Goal: Information Seeking & Learning: Check status

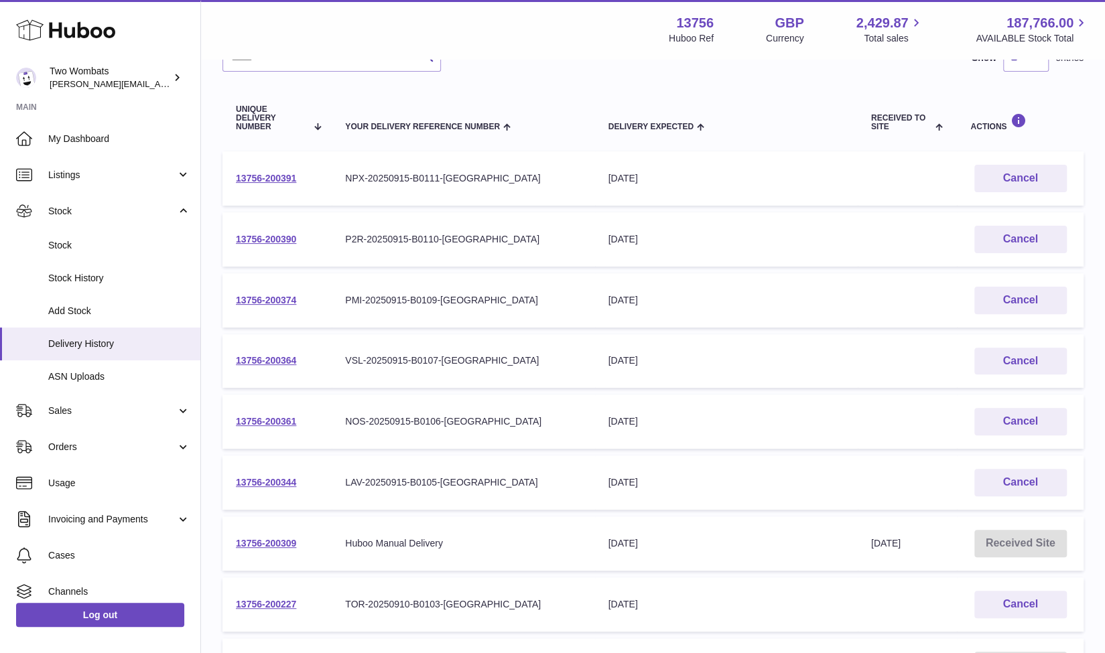
scroll to position [330, 0]
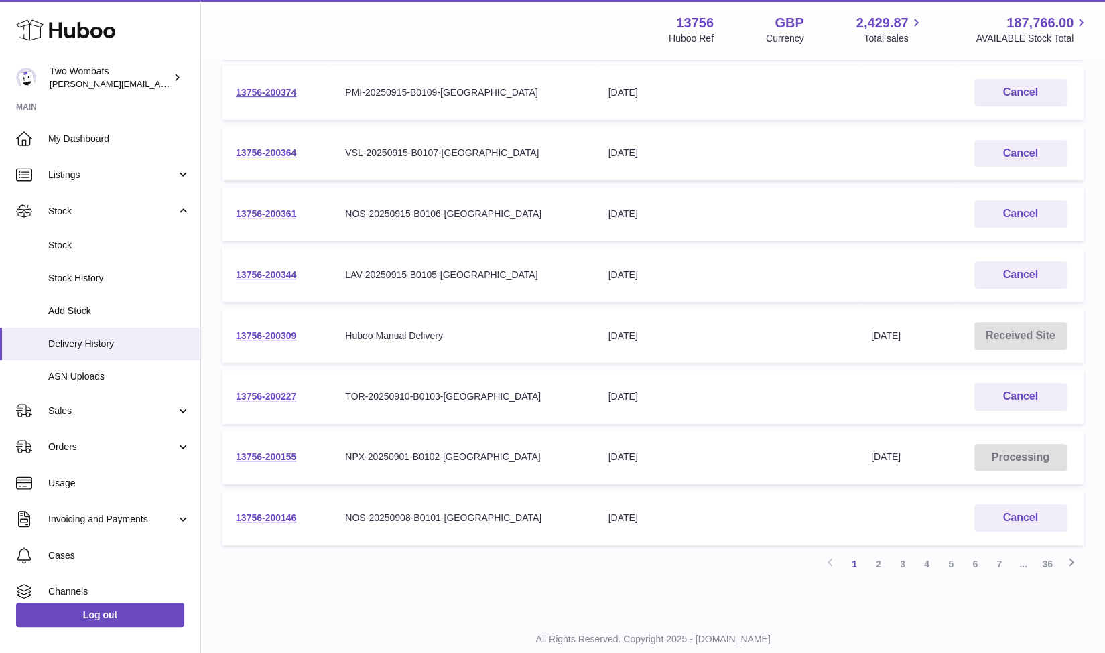
click at [264, 506] on td "13756-200146" at bounding box center [277, 518] width 109 height 54
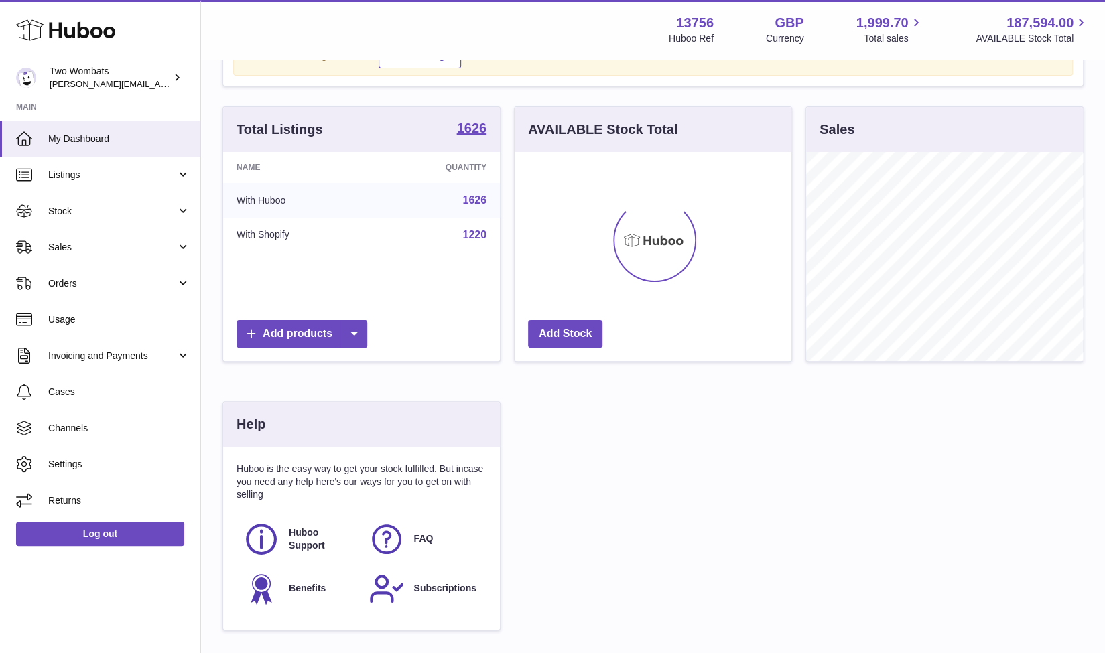
scroll to position [92, 0]
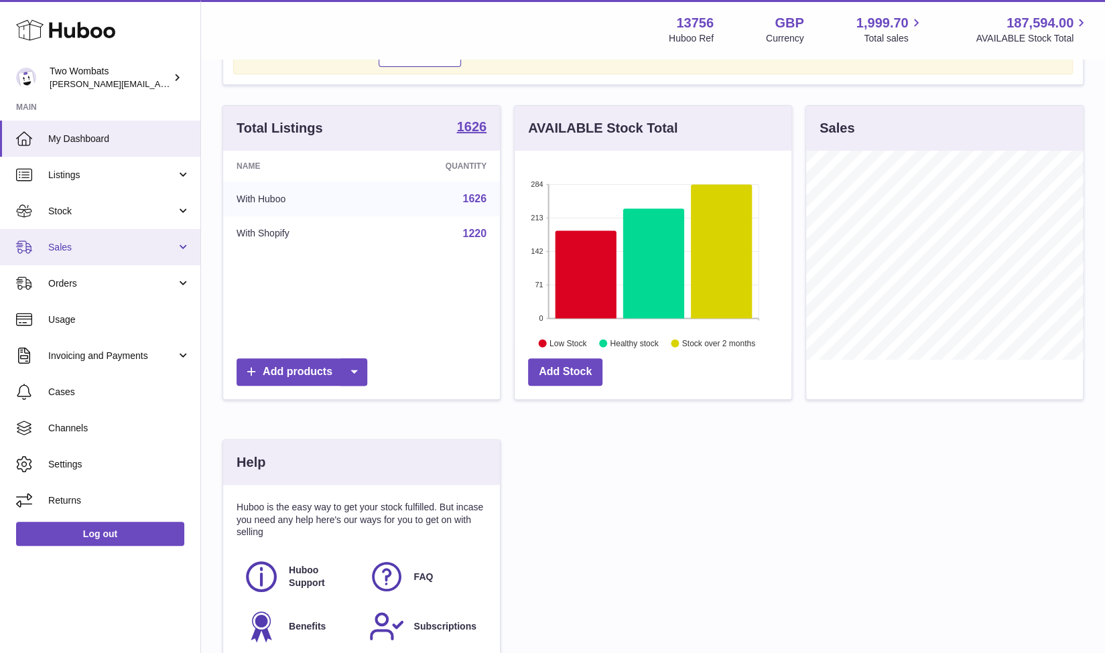
click at [176, 251] on link "Sales" at bounding box center [100, 247] width 200 height 36
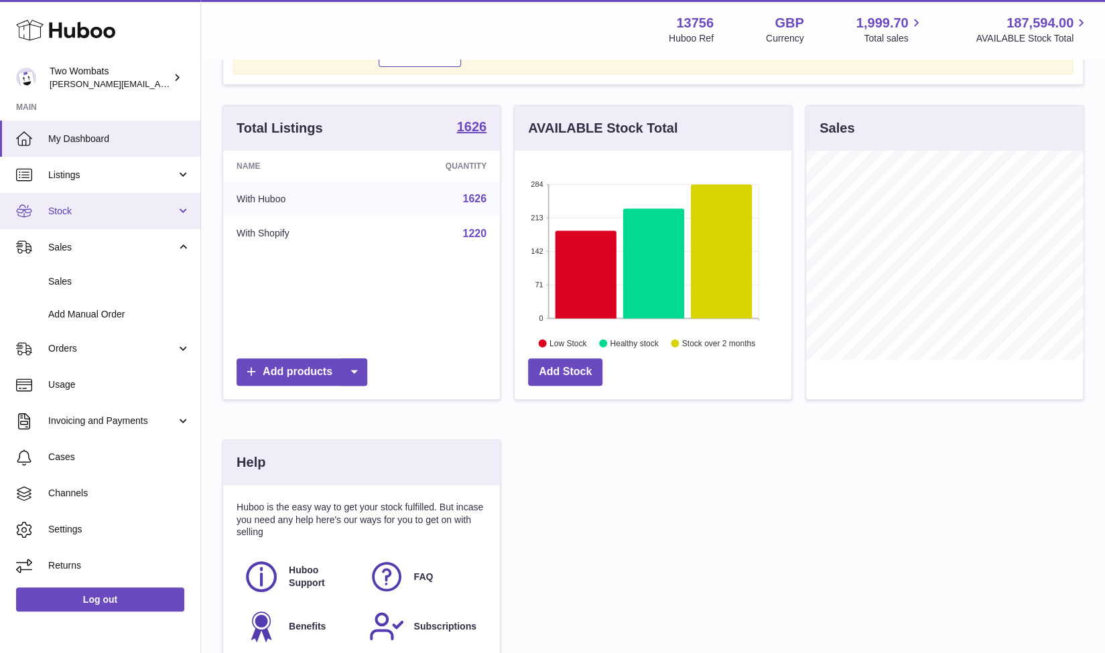
click at [170, 215] on span "Stock" at bounding box center [112, 211] width 128 height 13
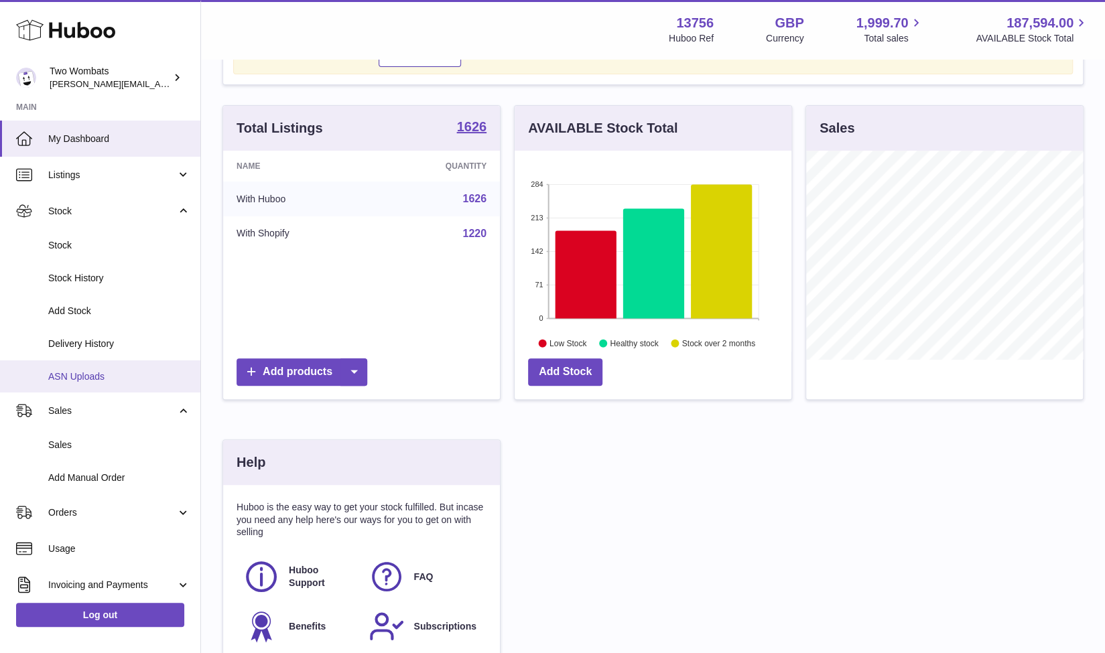
click at [105, 368] on link "ASN Uploads" at bounding box center [100, 377] width 200 height 33
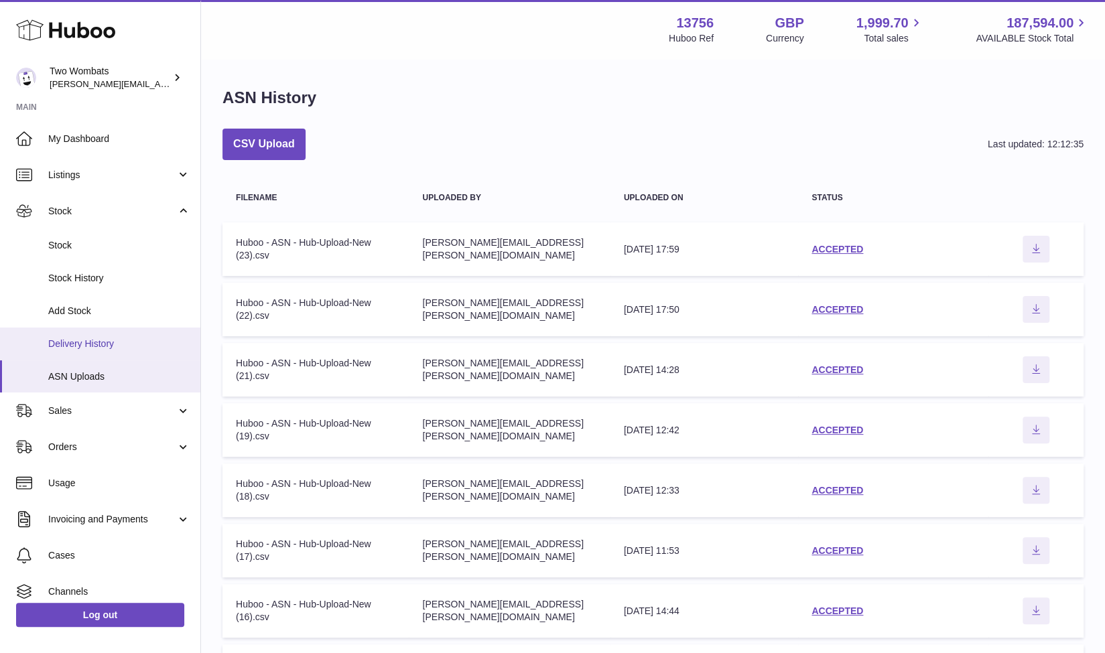
click at [91, 336] on link "Delivery History" at bounding box center [100, 344] width 200 height 33
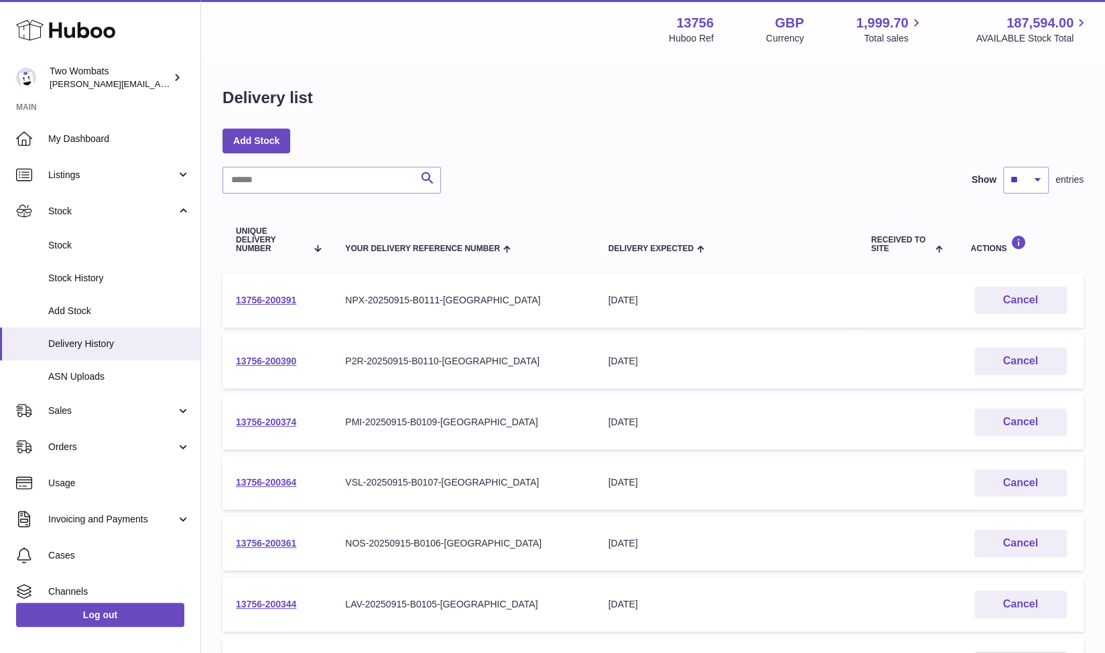
scroll to position [368, 0]
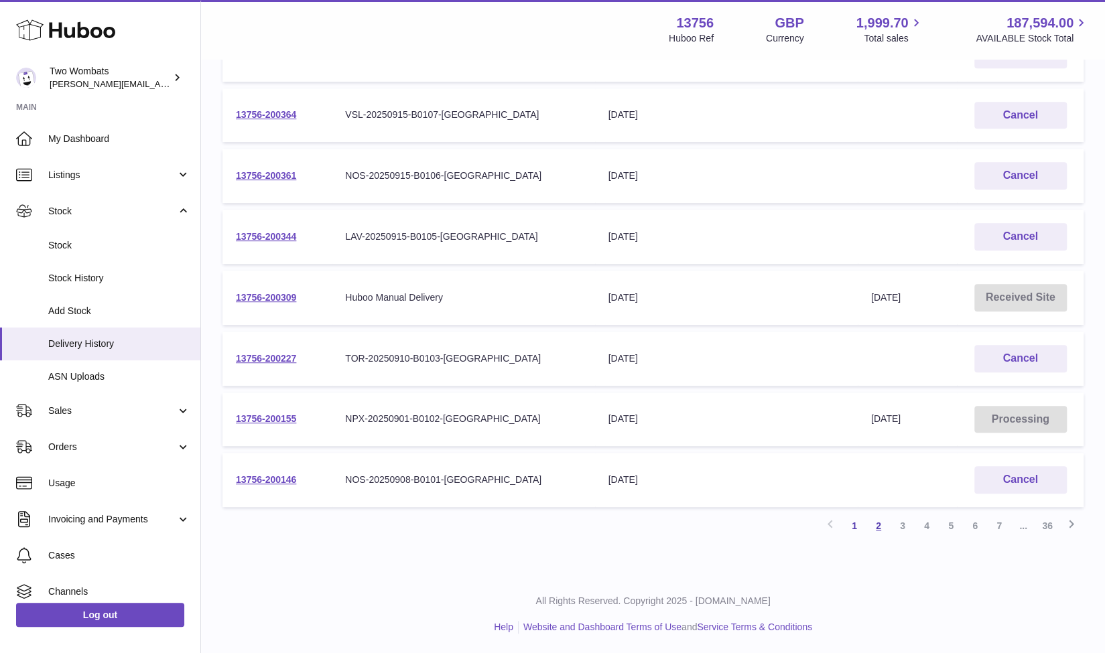
click at [876, 531] on link "2" at bounding box center [879, 526] width 24 height 24
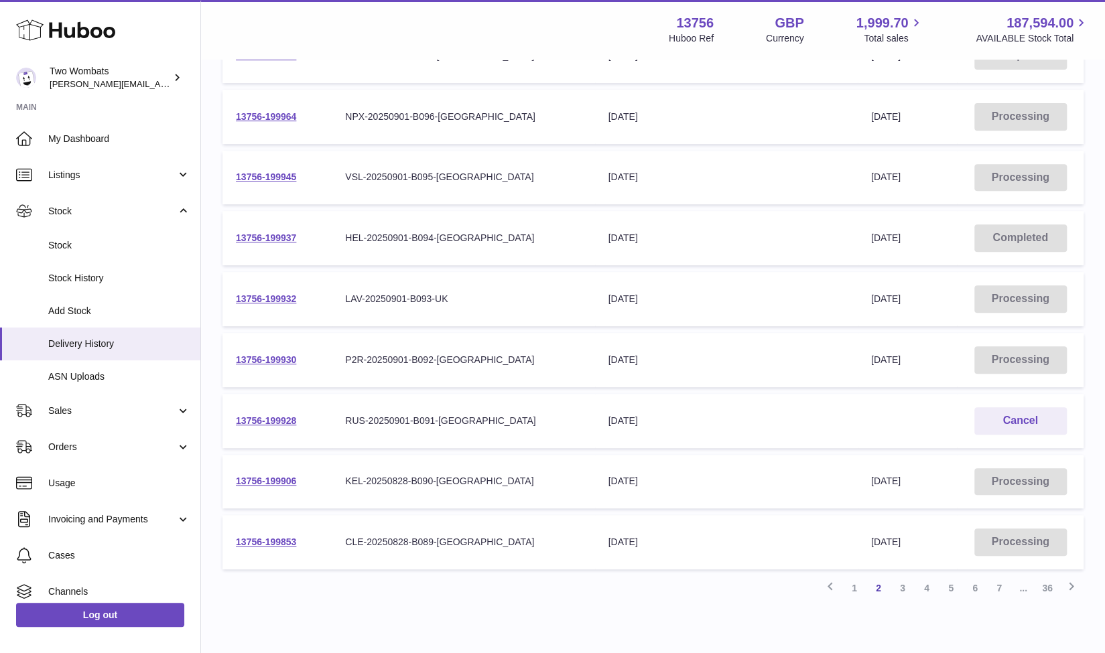
scroll to position [307, 0]
click at [852, 585] on link "1" at bounding box center [854, 587] width 24 height 24
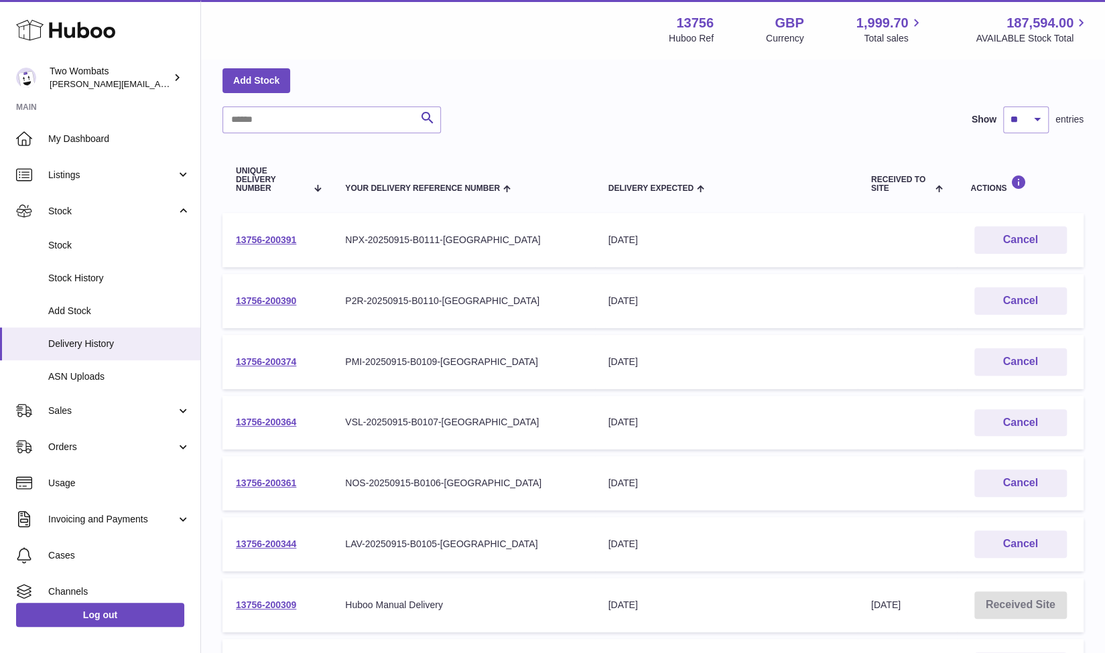
scroll to position [368, 0]
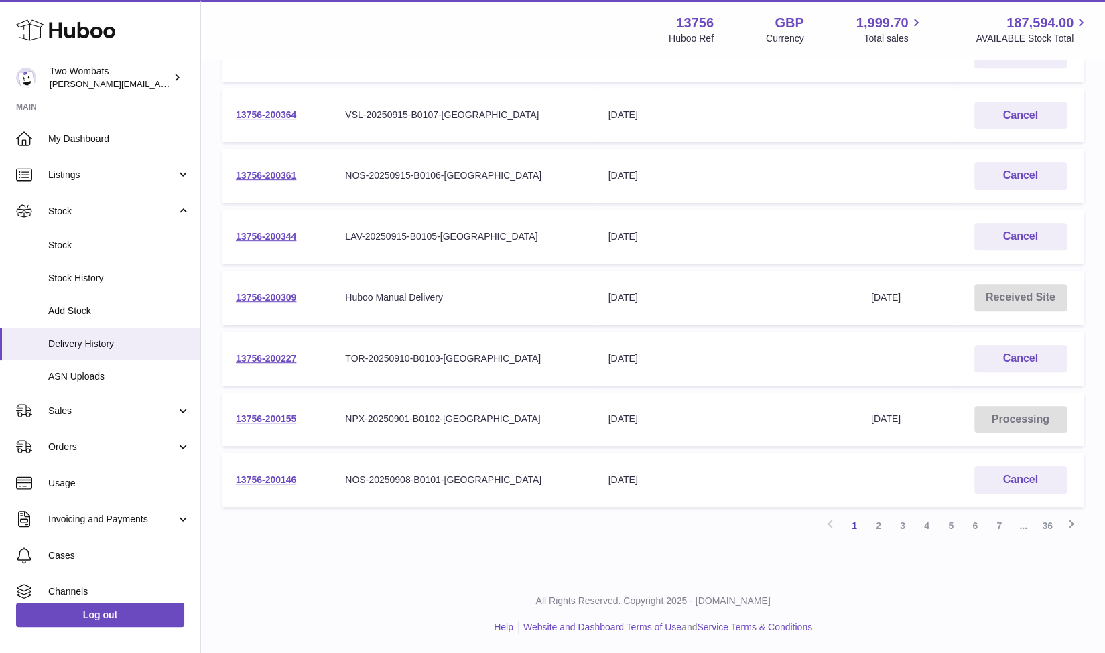
click at [248, 486] on td "13756-200146" at bounding box center [277, 480] width 109 height 54
click at [258, 483] on link "13756-200146" at bounding box center [266, 480] width 60 height 11
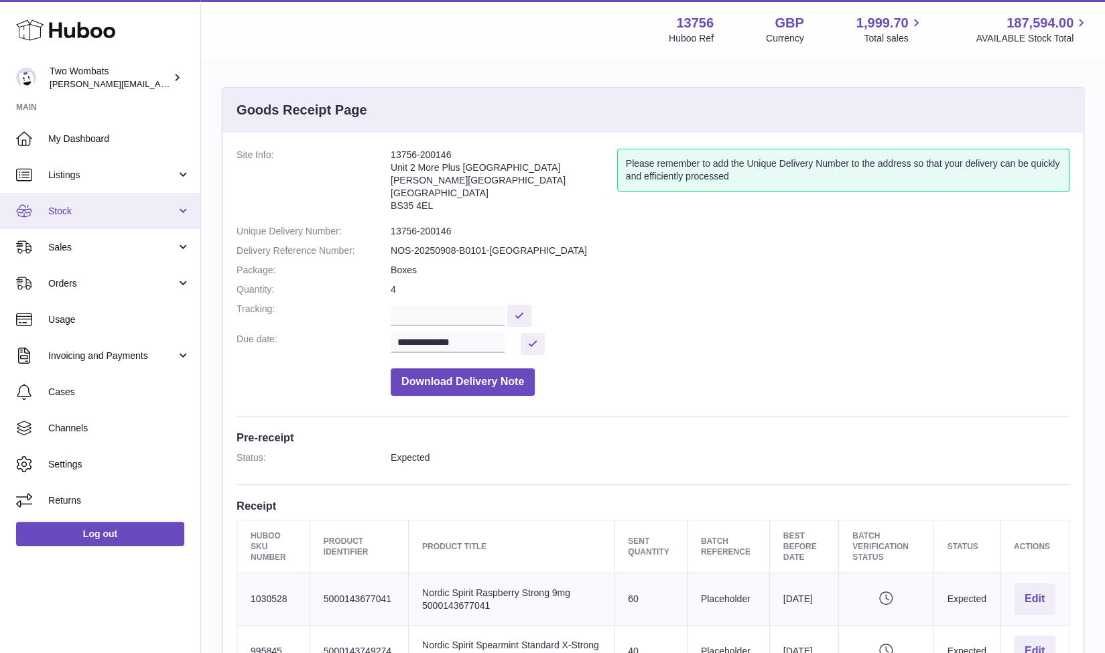
click at [176, 220] on link "Stock" at bounding box center [100, 211] width 200 height 36
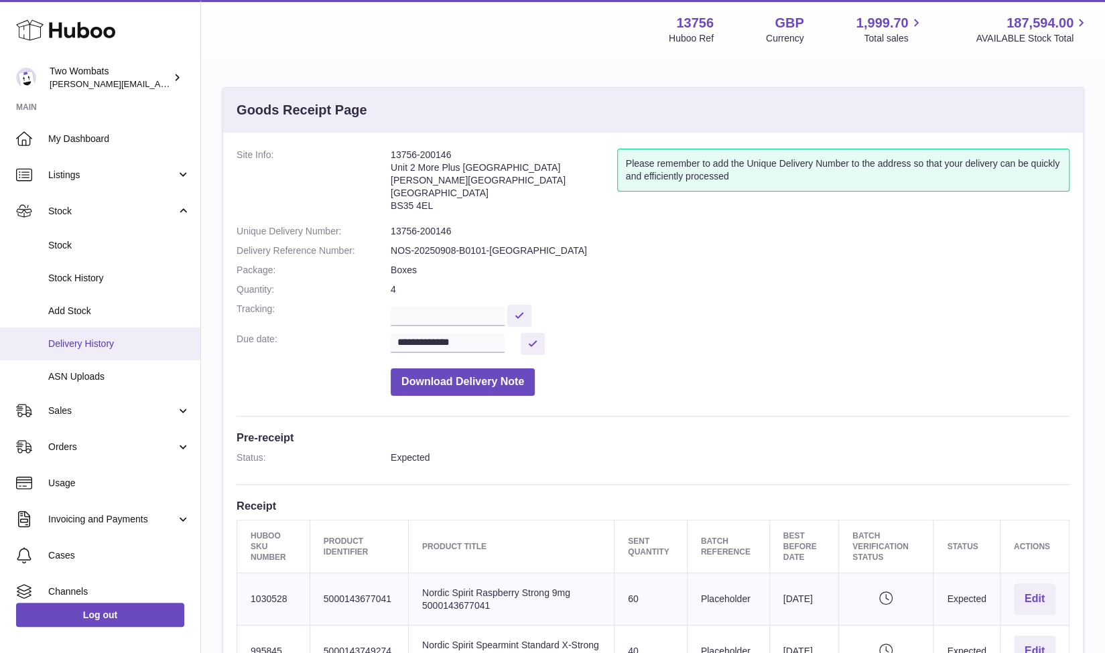
click at [121, 338] on span "Delivery History" at bounding box center [119, 344] width 142 height 13
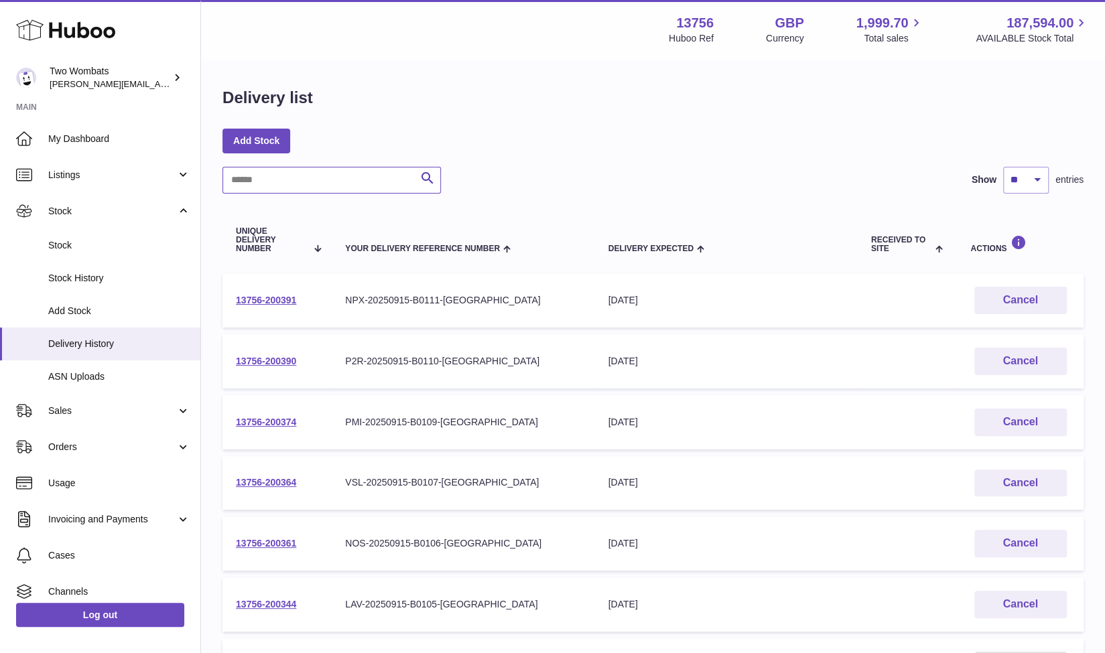
click at [298, 184] on input "text" at bounding box center [332, 180] width 218 height 27
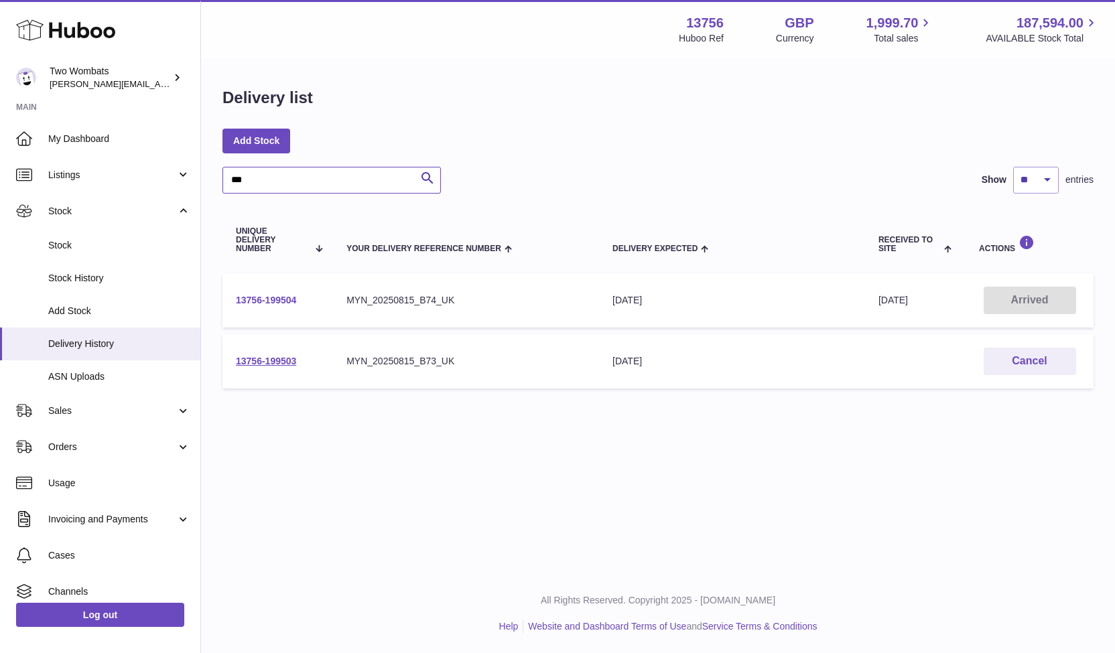
type input "***"
click at [256, 300] on link "13756-199504" at bounding box center [266, 300] width 60 height 11
drag, startPoint x: 261, startPoint y: 174, endPoint x: 201, endPoint y: 163, distance: 60.6
click at [201, 163] on div "Delivery list Add Stock *** Search Show ** ** ** *** entries Unique Delivery Nu…" at bounding box center [658, 241] width 914 height 362
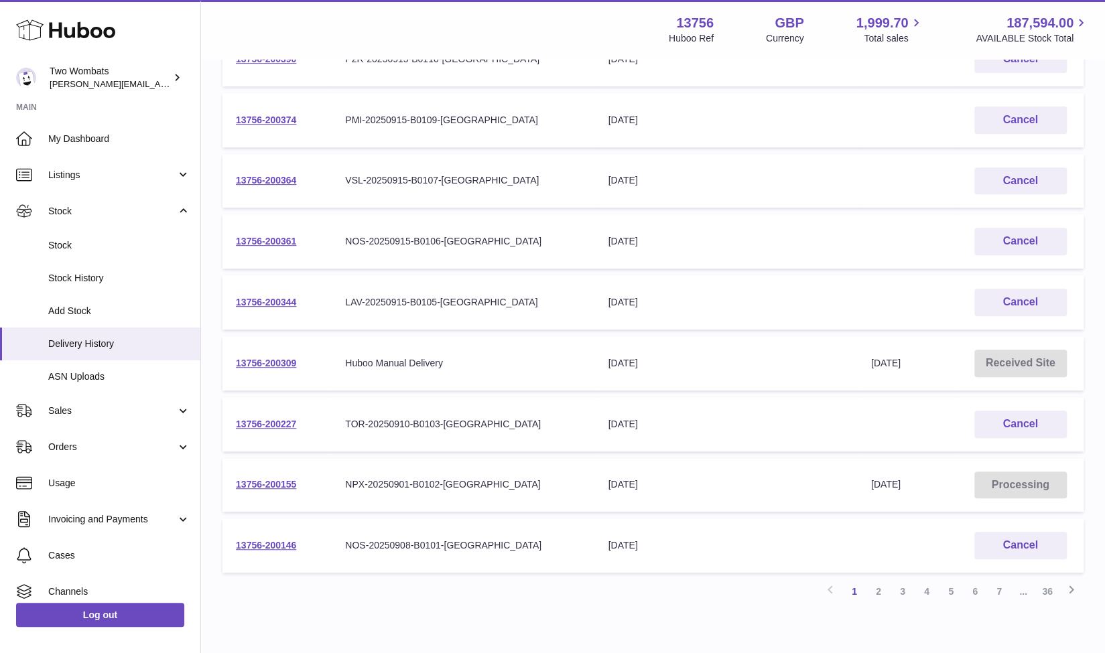
scroll to position [368, 0]
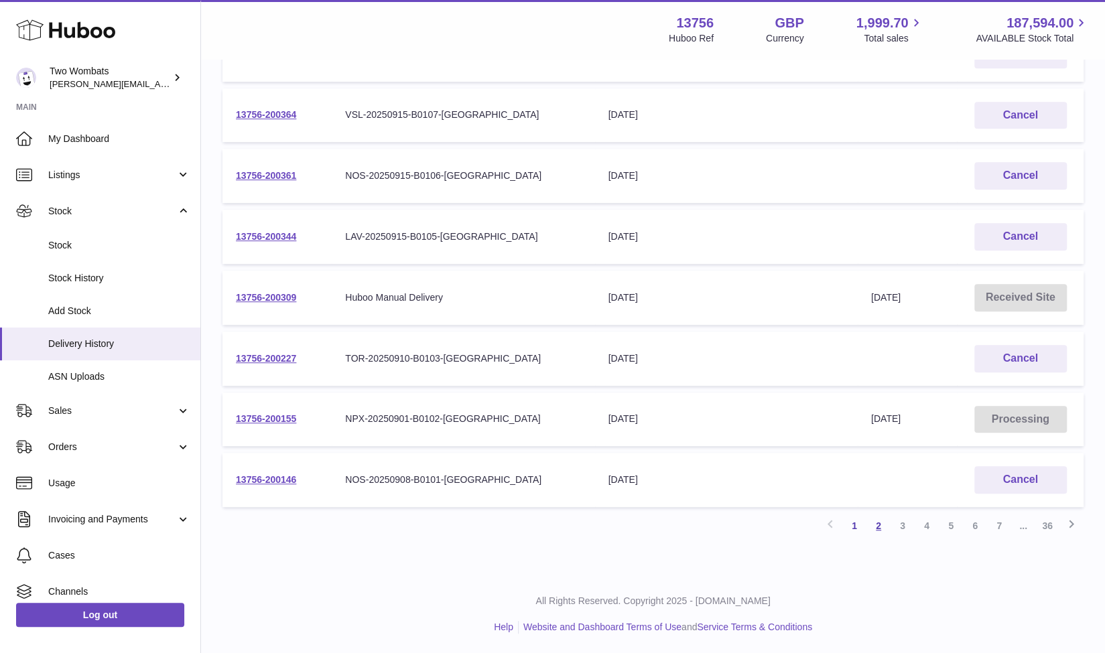
click at [875, 525] on link "2" at bounding box center [879, 526] width 24 height 24
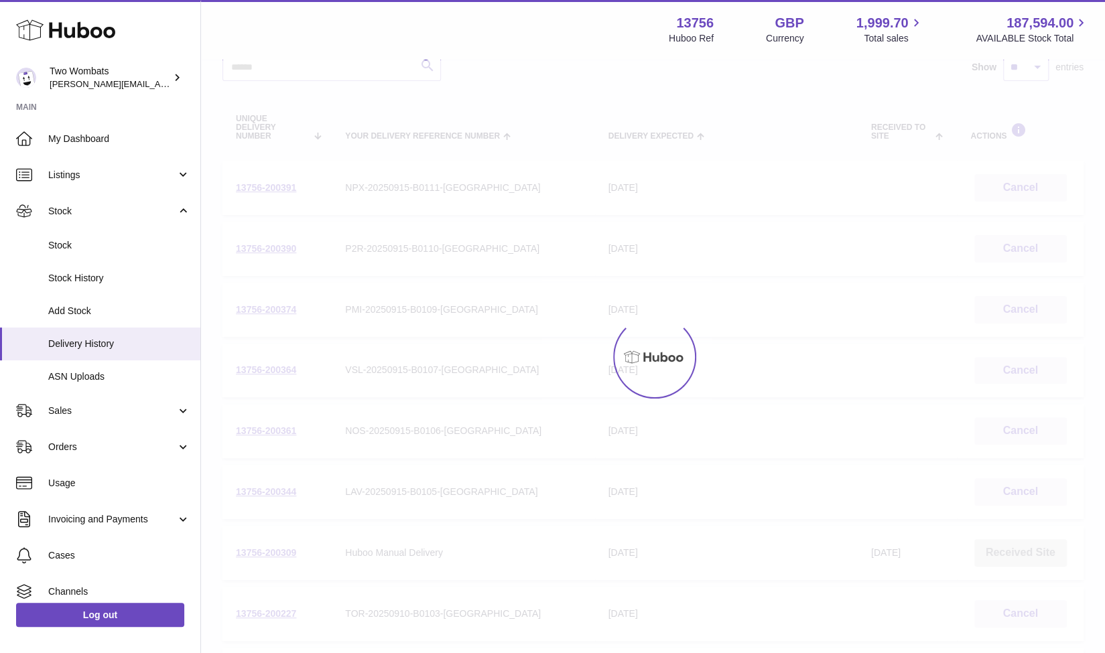
scroll to position [60, 0]
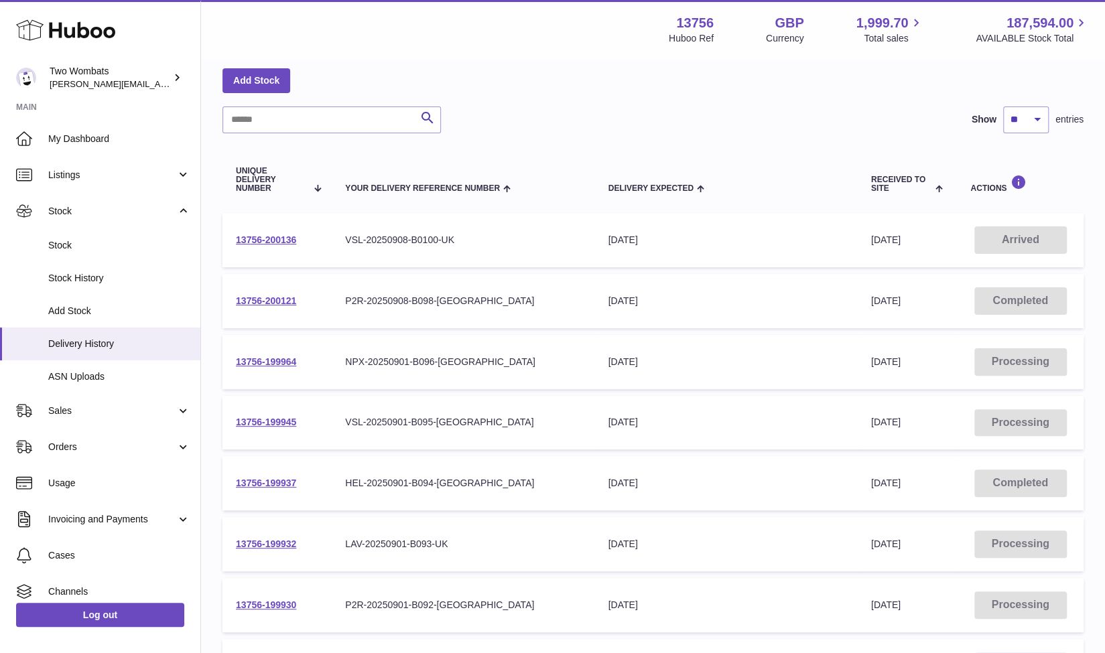
click at [268, 231] on td "13756-200136" at bounding box center [277, 240] width 109 height 54
click at [282, 239] on link "13756-200136" at bounding box center [266, 240] width 60 height 11
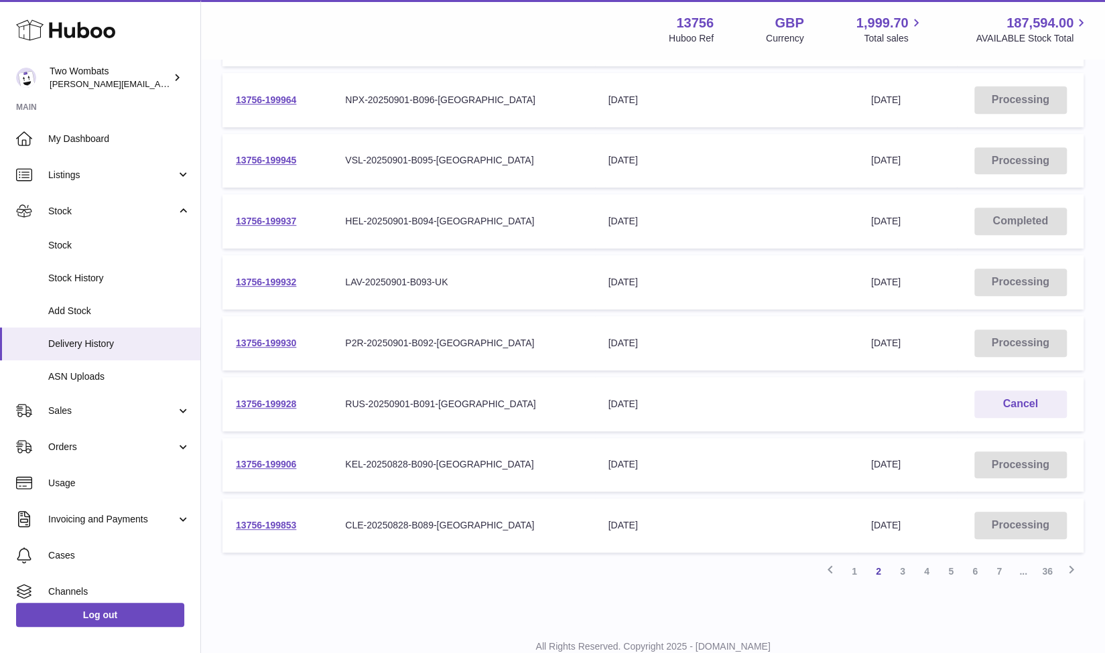
scroll to position [323, 0]
click at [854, 572] on link "1" at bounding box center [854, 571] width 24 height 24
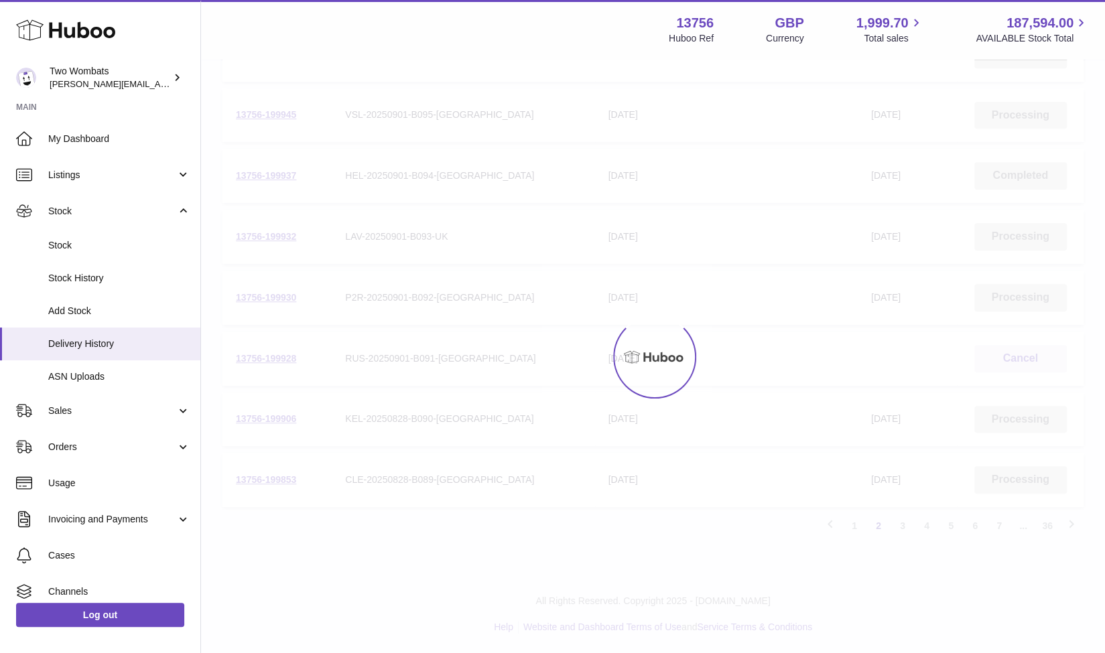
scroll to position [367, 0]
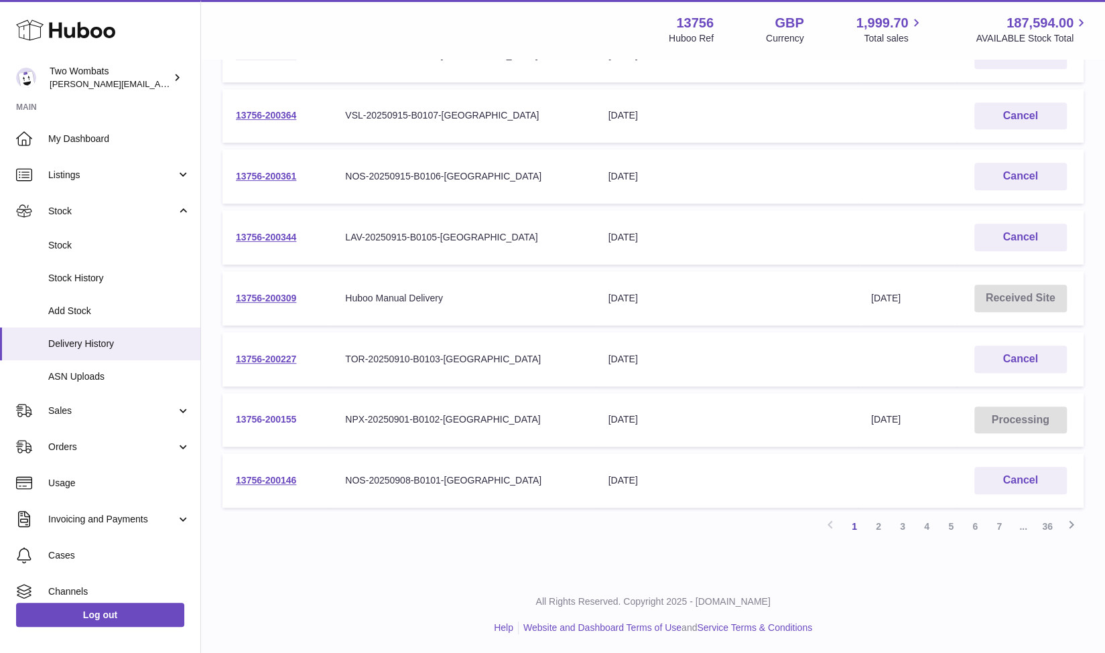
click at [276, 421] on link "13756-200155" at bounding box center [266, 419] width 60 height 11
click at [106, 375] on span "ASN Uploads" at bounding box center [119, 377] width 142 height 13
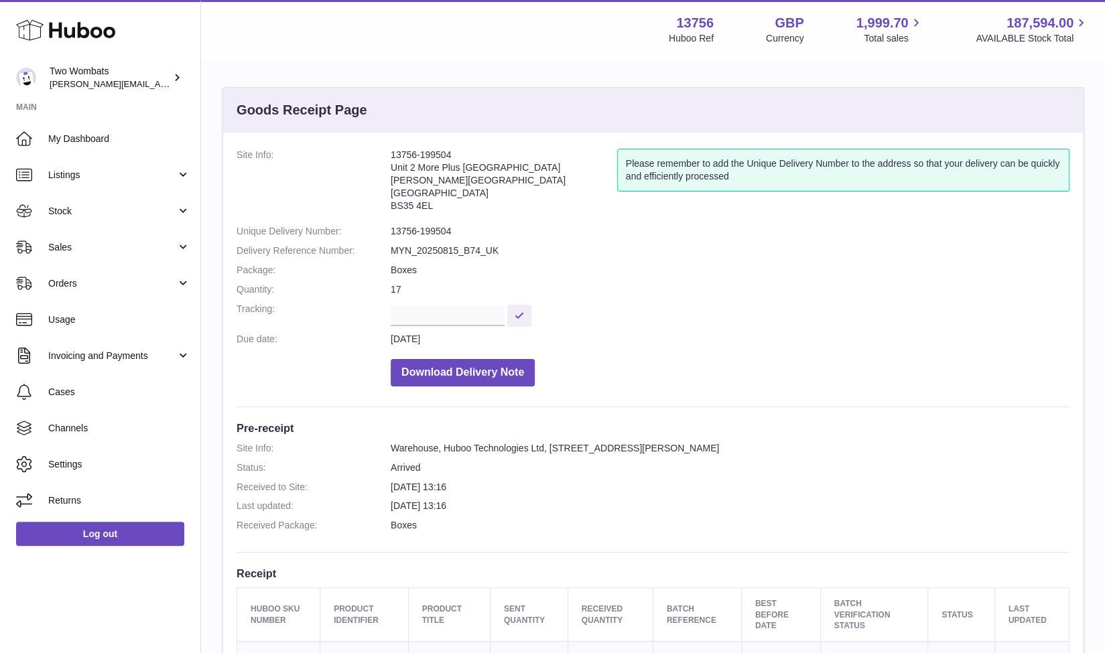
scroll to position [47, 0]
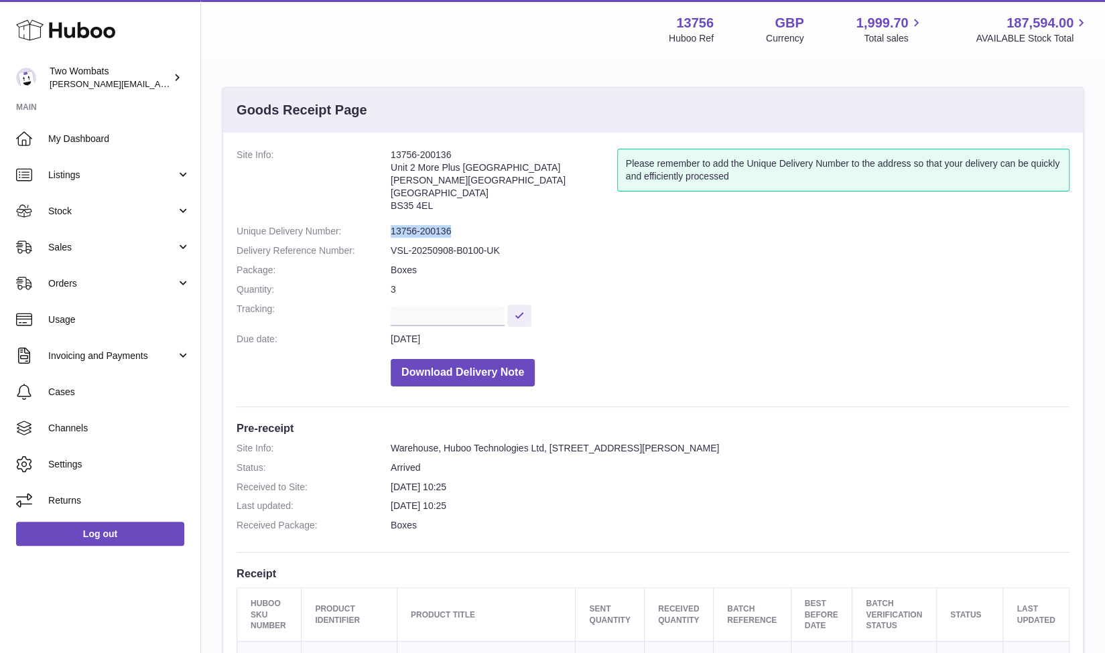
drag, startPoint x: 452, startPoint y: 235, endPoint x: 389, endPoint y: 226, distance: 63.7
click at [389, 226] on dl "Site Info: 13756-200136 Unit 2 More Plus Central Park Hudson Ave Severn Beach B…" at bounding box center [653, 271] width 833 height 245
copy dl "13756-200136"
click at [593, 52] on div "Menu Huboo 13756 Huboo Ref GBP Currency 1,999.70 Total sales 187,594.00 AVAILAB…" at bounding box center [653, 29] width 904 height 59
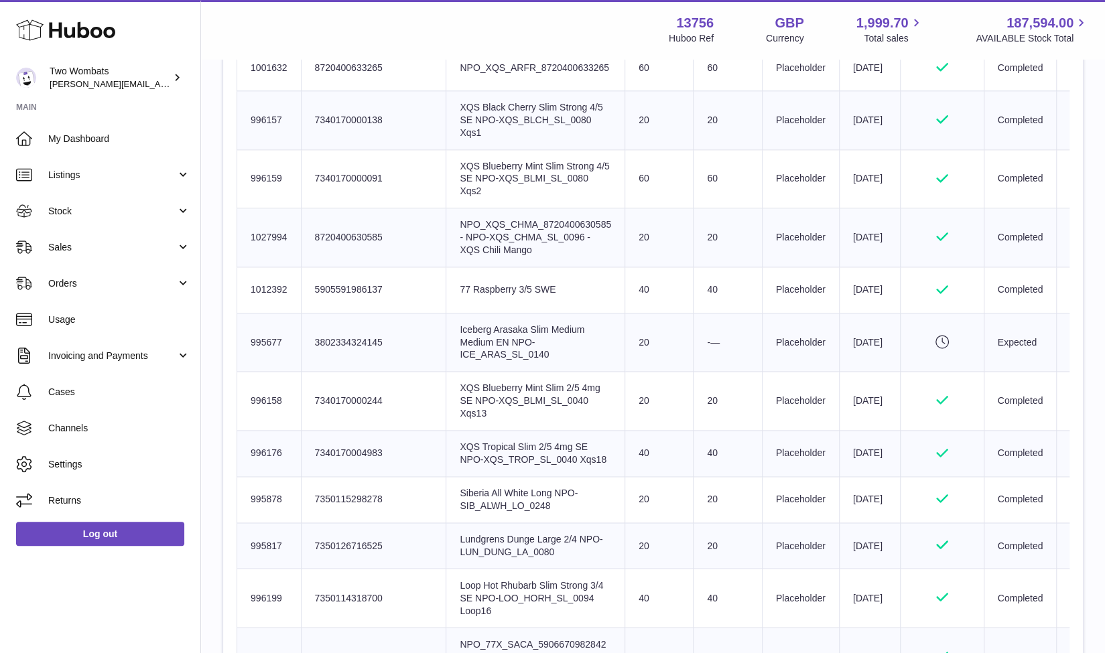
scroll to position [1102, 0]
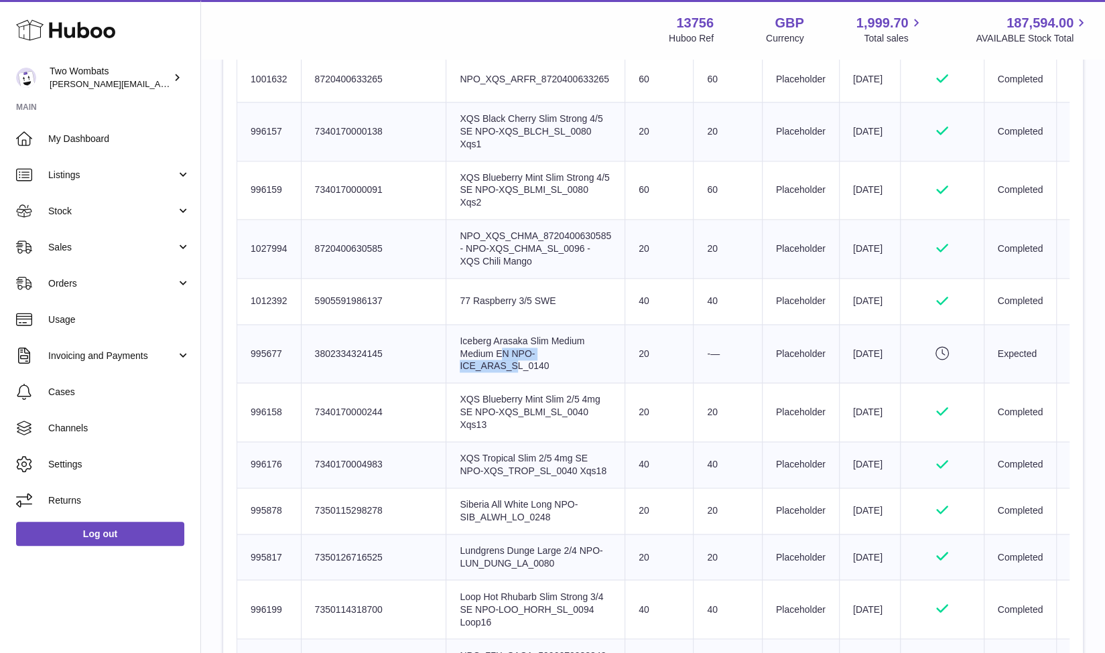
drag, startPoint x: 456, startPoint y: 365, endPoint x: 544, endPoint y: 367, distance: 88.5
click at [544, 367] on td "Product title Iceberg Arasaka Slim Medium Medium EN NPO-ICE_ARAS_SL_0140" at bounding box center [535, 353] width 179 height 59
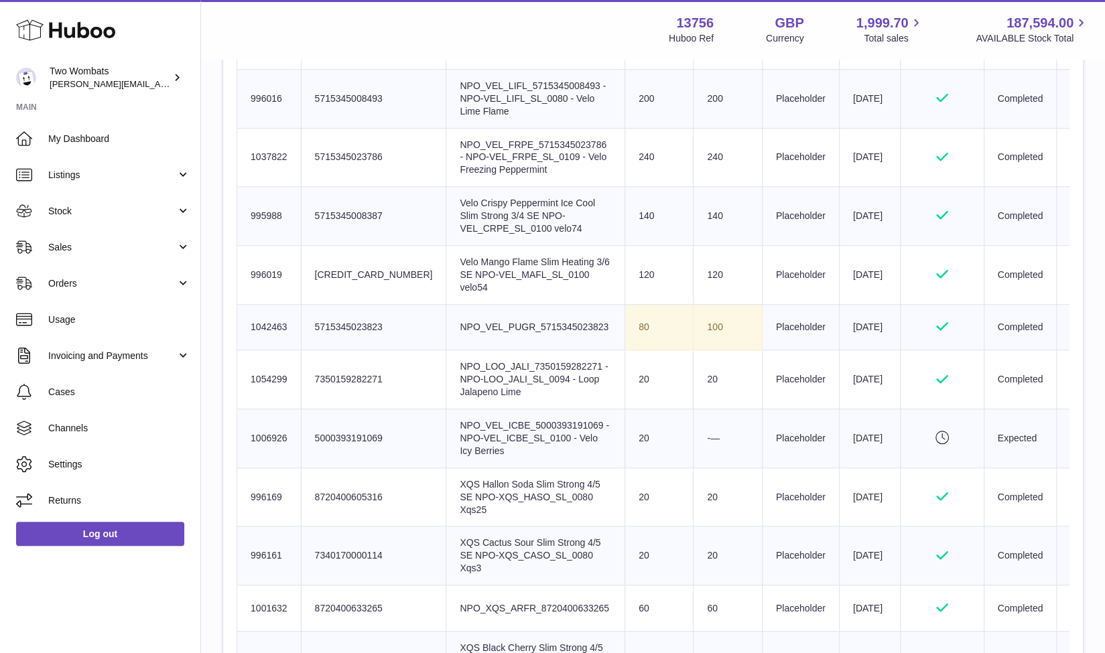
scroll to position [572, 0]
drag, startPoint x: 490, startPoint y: 342, endPoint x: 647, endPoint y: 351, distance: 157.7
click at [647, 351] on tr "Huboo SKU Number 1042463 Client Identifier 5715345023823 Product title NPO_VEL_…" at bounding box center [679, 328] width 885 height 46
click at [694, 351] on td "100" at bounding box center [728, 328] width 68 height 46
drag, startPoint x: 688, startPoint y: 342, endPoint x: 619, endPoint y: 338, distance: 69.2
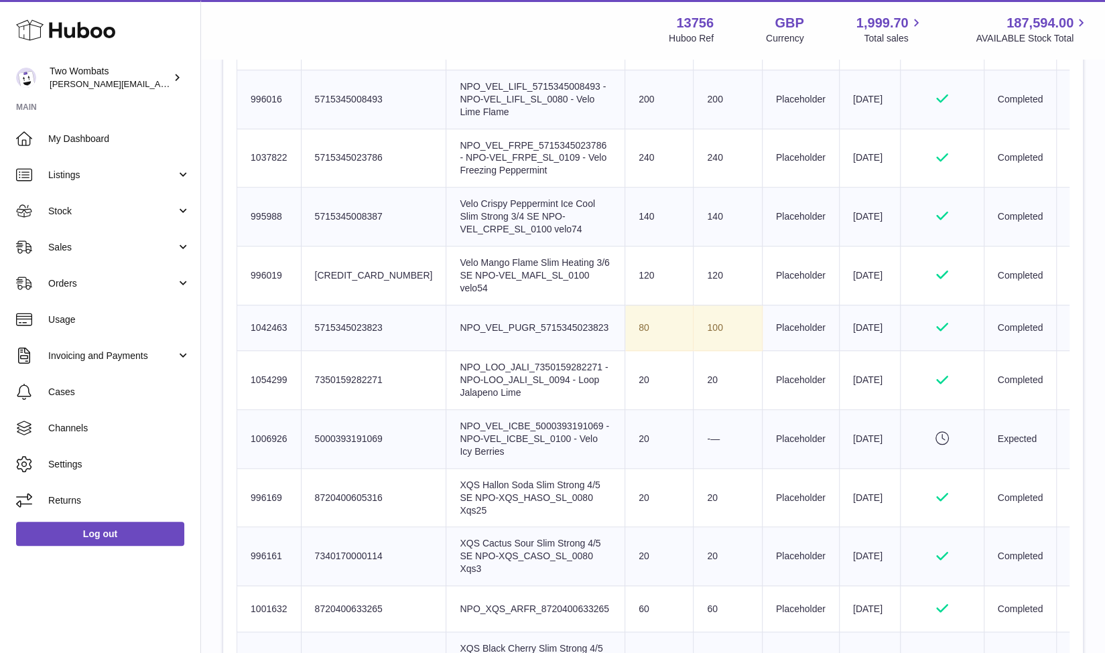
click at [619, 338] on tr "Huboo SKU Number 1042463 Client Identifier 5715345023823 Product title NPO_VEL_…" at bounding box center [679, 328] width 885 height 46
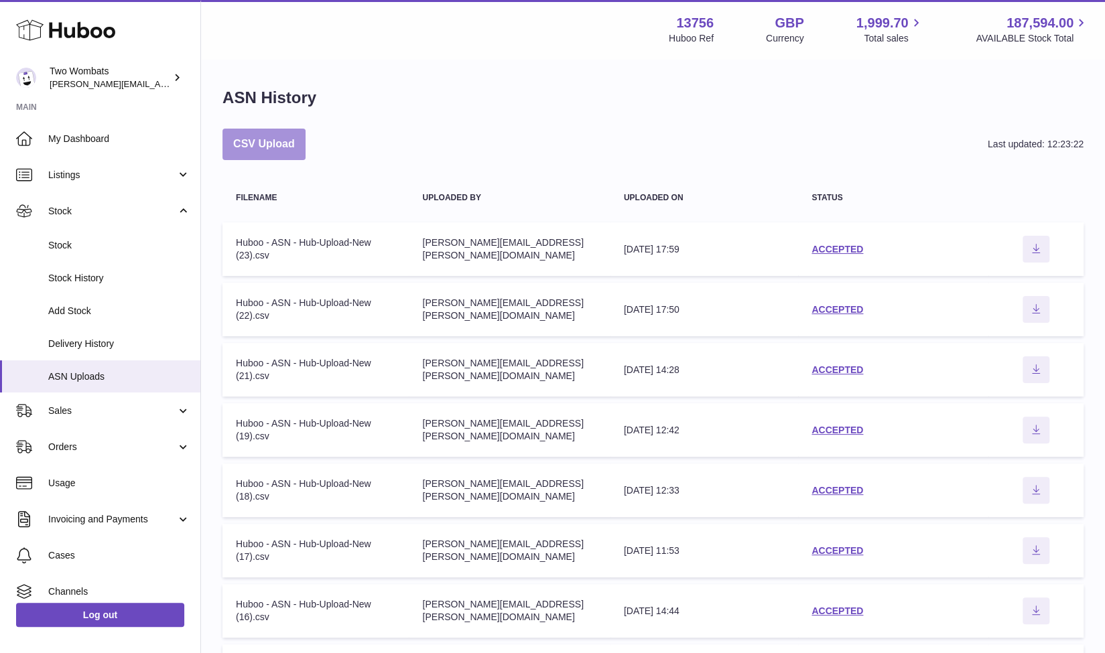
click at [261, 148] on button "CSV Upload" at bounding box center [264, 145] width 83 height 32
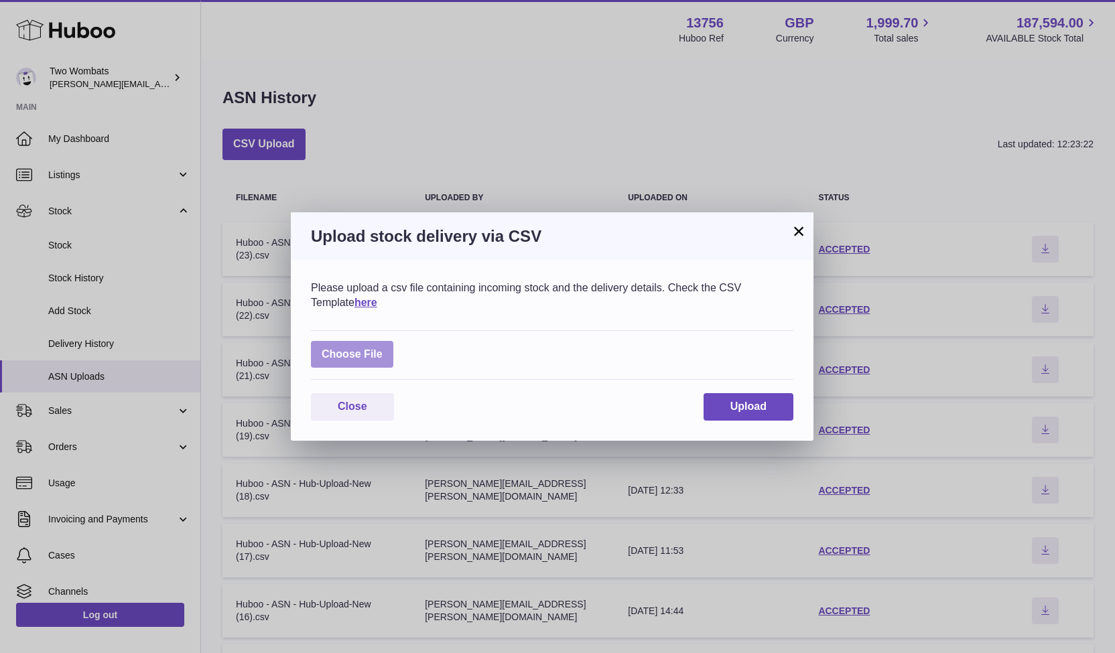
click at [383, 357] on label at bounding box center [352, 354] width 82 height 27
click at [383, 349] on input "file" at bounding box center [383, 348] width 1 height 1
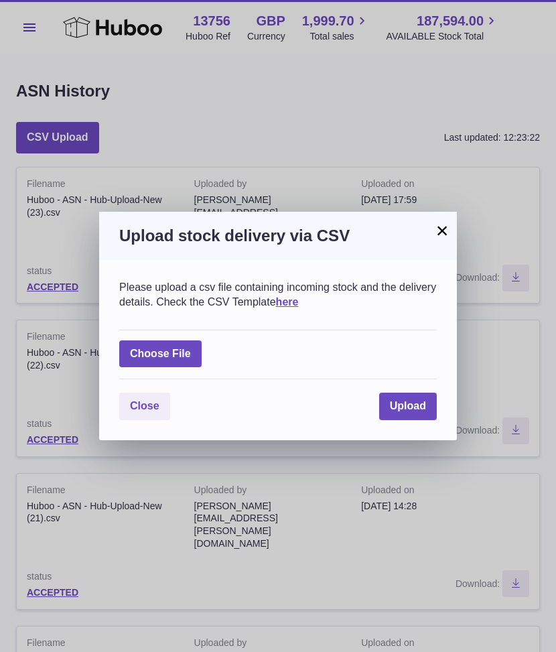
click at [445, 227] on button "×" at bounding box center [442, 231] width 16 height 16
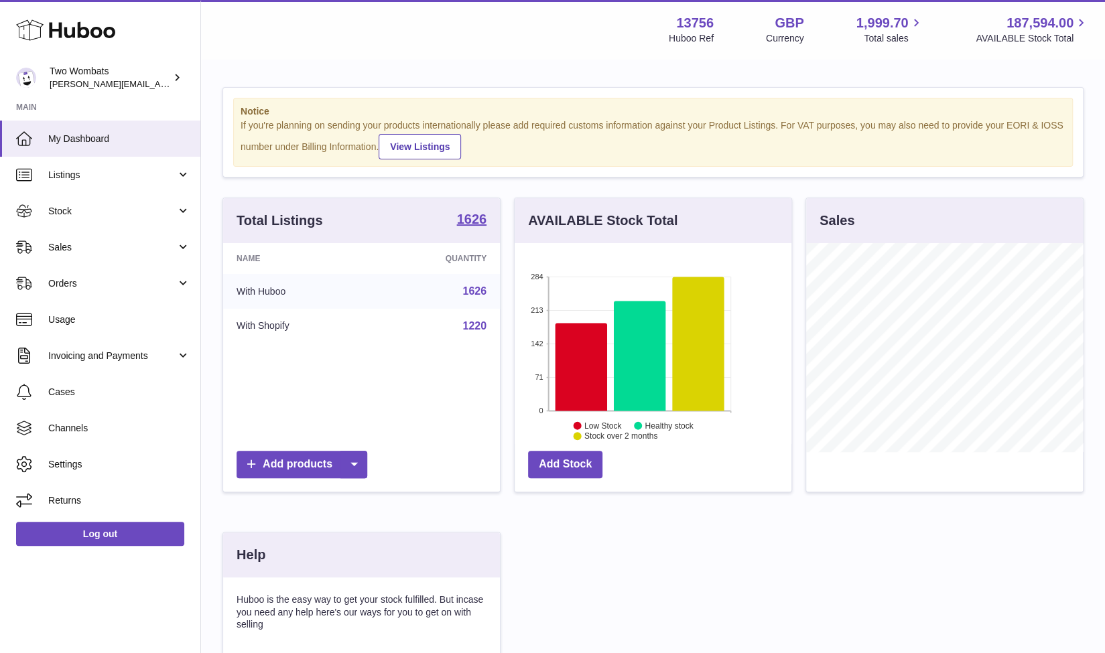
scroll to position [209, 277]
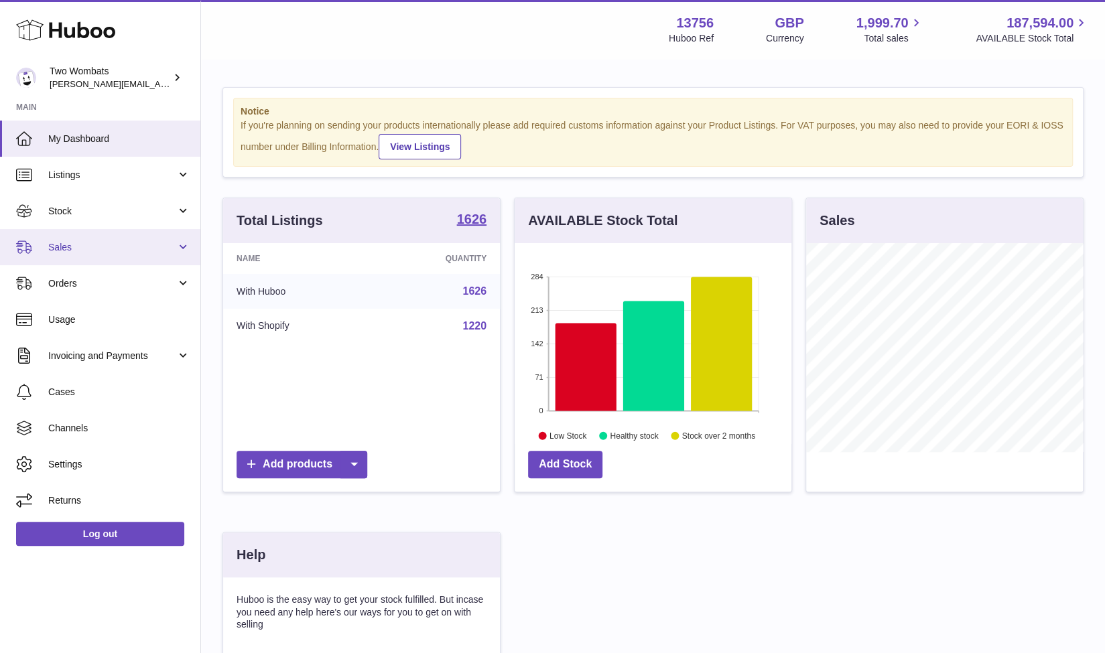
click at [174, 248] on span "Sales" at bounding box center [112, 247] width 128 height 13
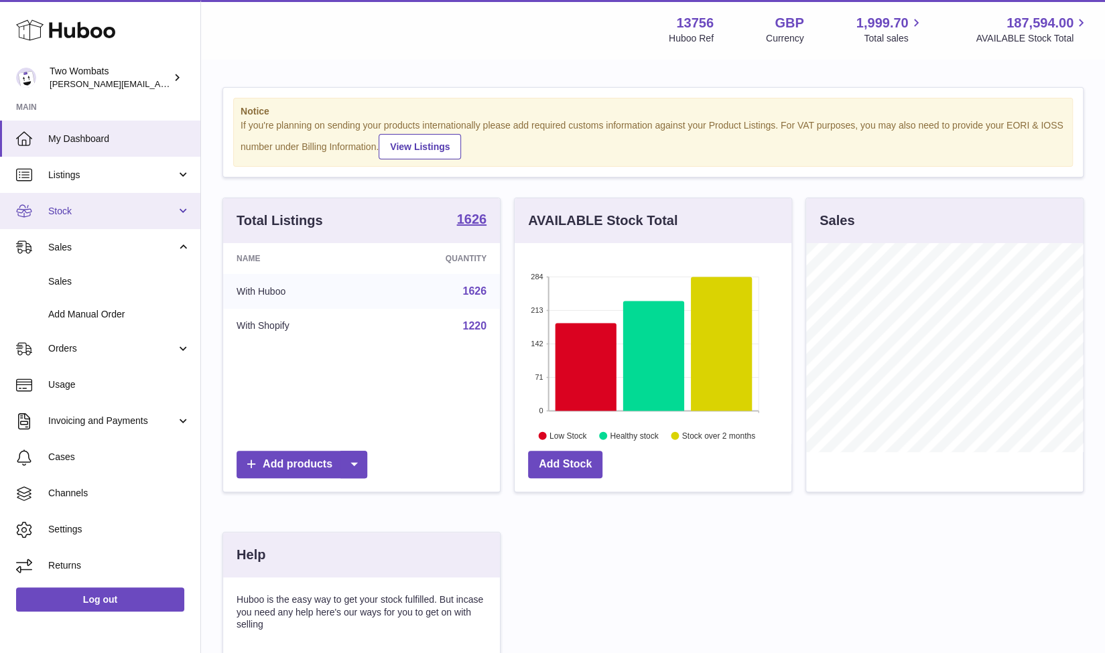
click at [174, 214] on span "Stock" at bounding box center [112, 211] width 128 height 13
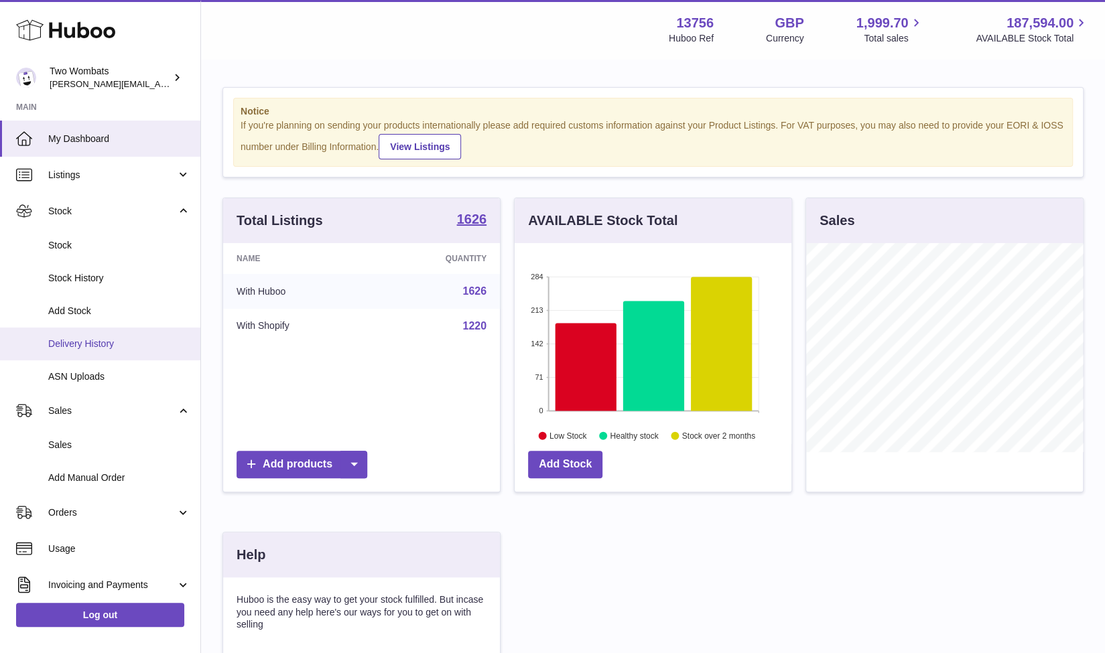
click at [101, 341] on span "Delivery History" at bounding box center [119, 344] width 142 height 13
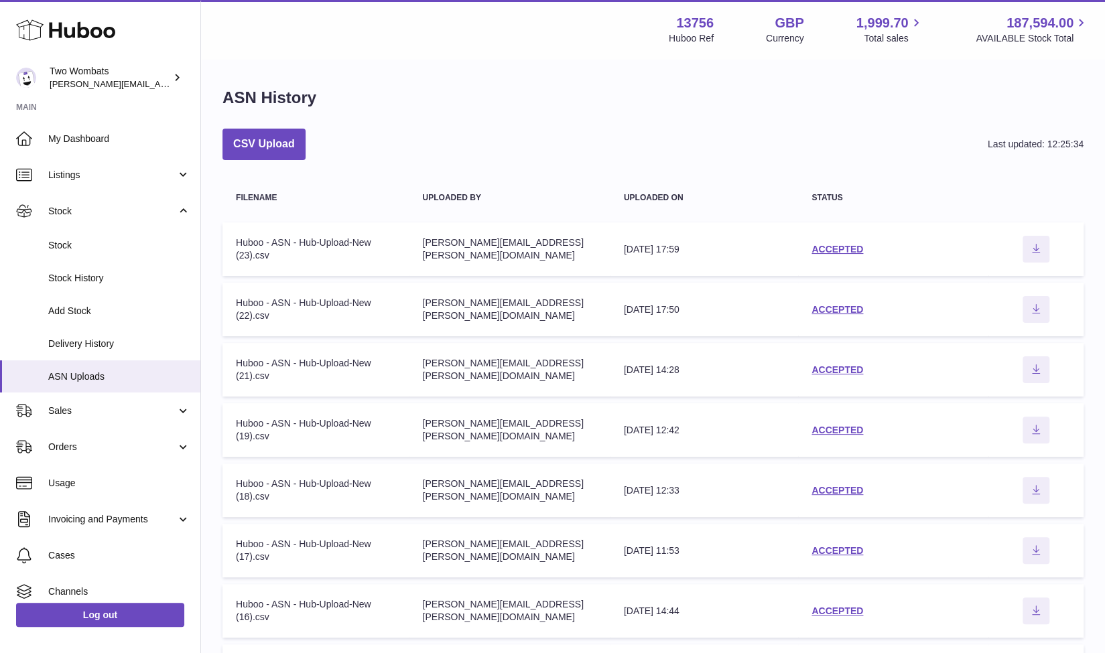
click at [276, 128] on div "ASN History CSV Upload Last updated: 12:25:34 Filename Uploaded by Uploaded on …" at bounding box center [653, 456] width 904 height 792
click at [277, 135] on button "CSV Upload" at bounding box center [264, 145] width 83 height 32
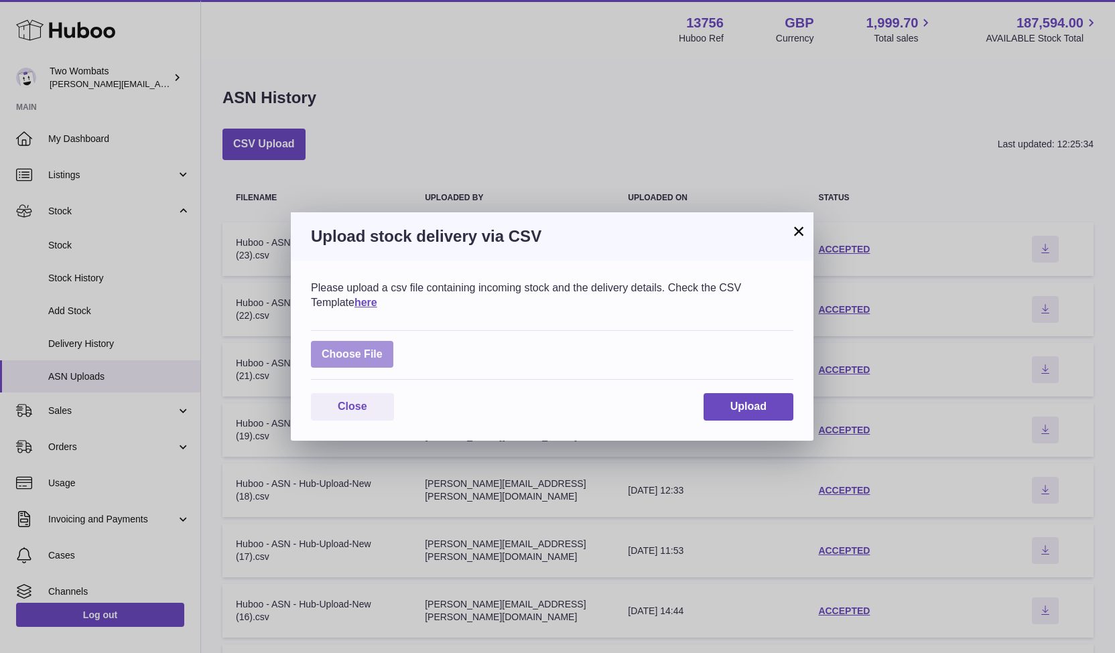
click at [379, 356] on label at bounding box center [352, 354] width 82 height 27
click at [383, 349] on input "file" at bounding box center [383, 348] width 1 height 1
type input "**********"
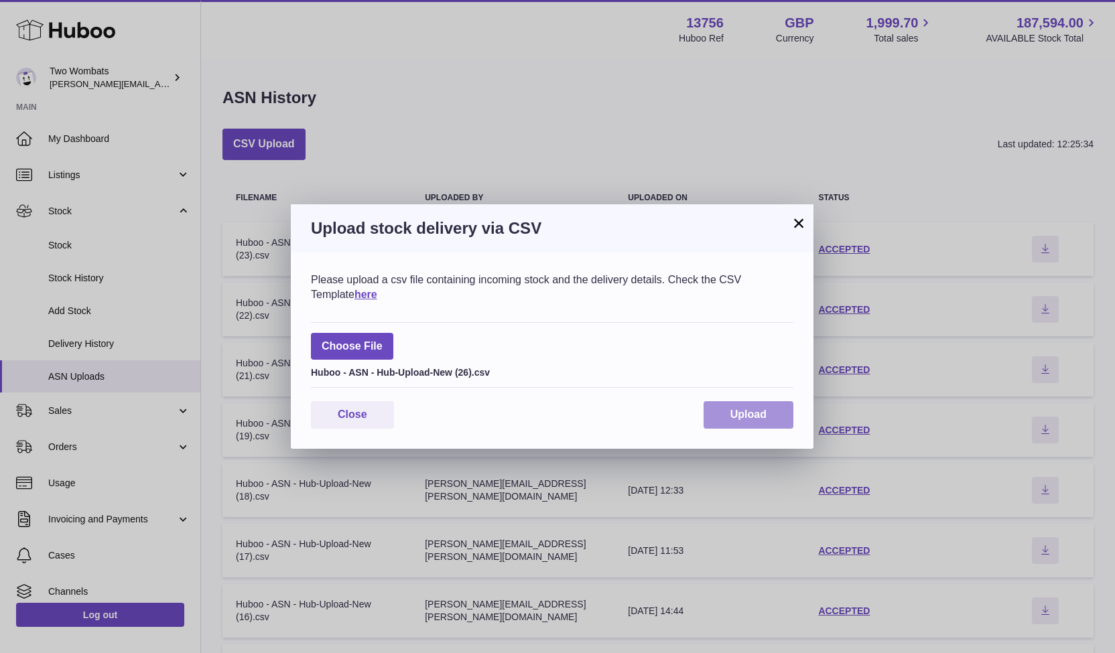
click at [767, 420] on button "Upload" at bounding box center [749, 414] width 90 height 27
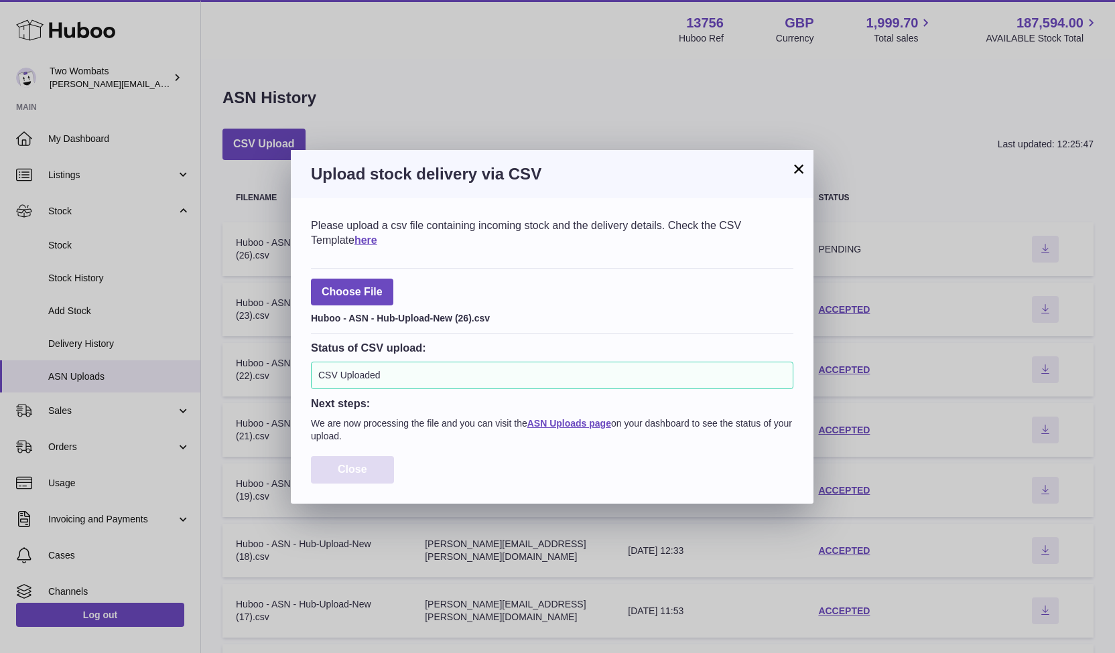
click at [371, 466] on button "Close" at bounding box center [352, 469] width 83 height 27
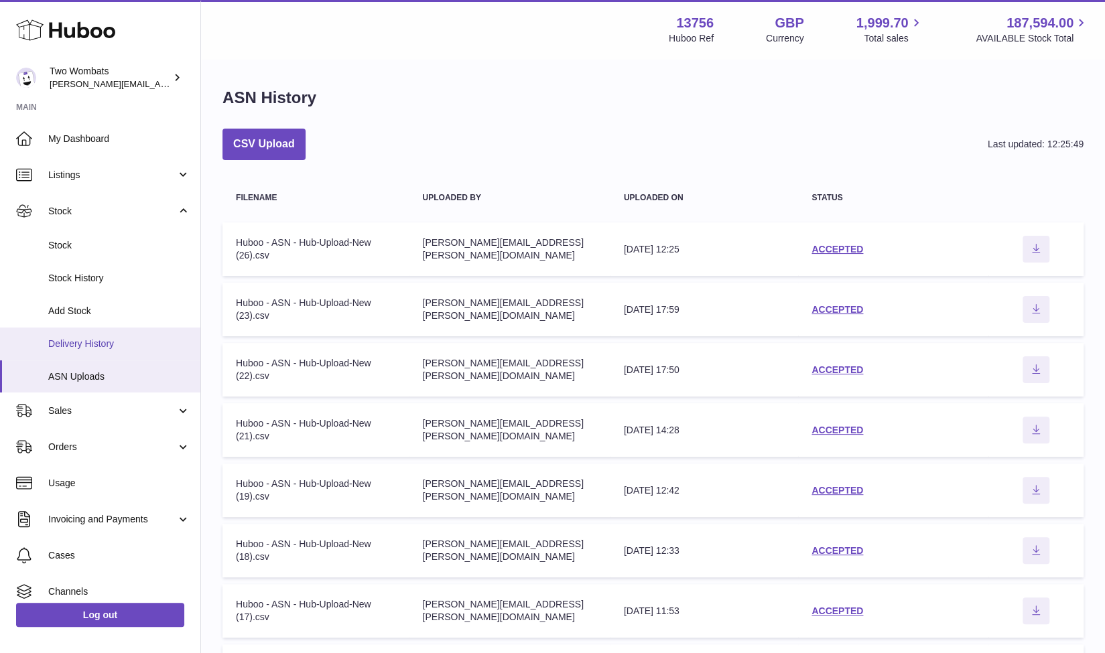
click at [108, 338] on span "Delivery History" at bounding box center [119, 344] width 142 height 13
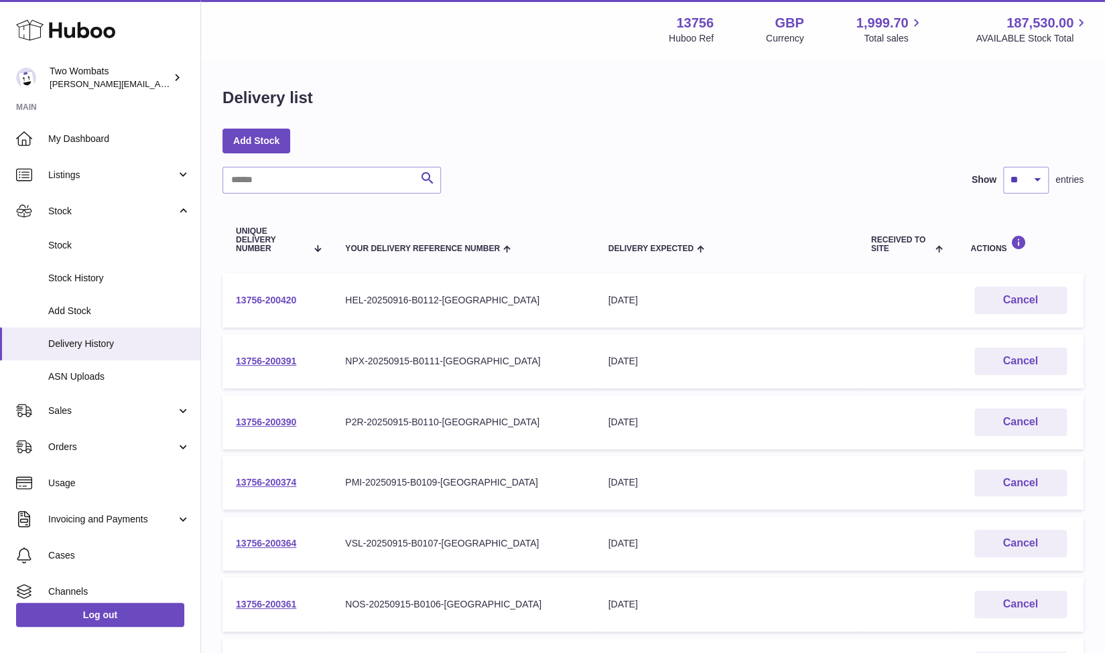
click at [288, 302] on link "13756-200420" at bounding box center [266, 300] width 60 height 11
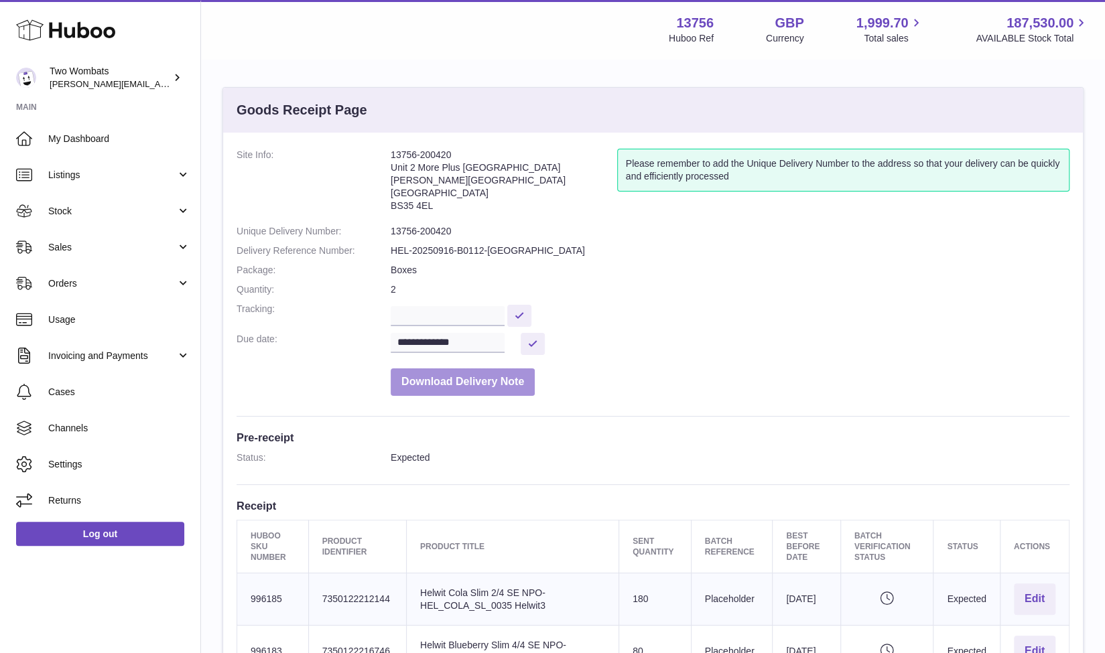
click at [432, 369] on button "Download Delivery Note" at bounding box center [463, 382] width 144 height 27
drag, startPoint x: 437, startPoint y: 204, endPoint x: 386, endPoint y: 164, distance: 64.9
click at [386, 164] on dl "**********" at bounding box center [653, 276] width 833 height 254
copy dl "13756-200420 Unit 2 More [GEOGRAPHIC_DATA][STREET_ADDRESS][PERSON_NAME]"
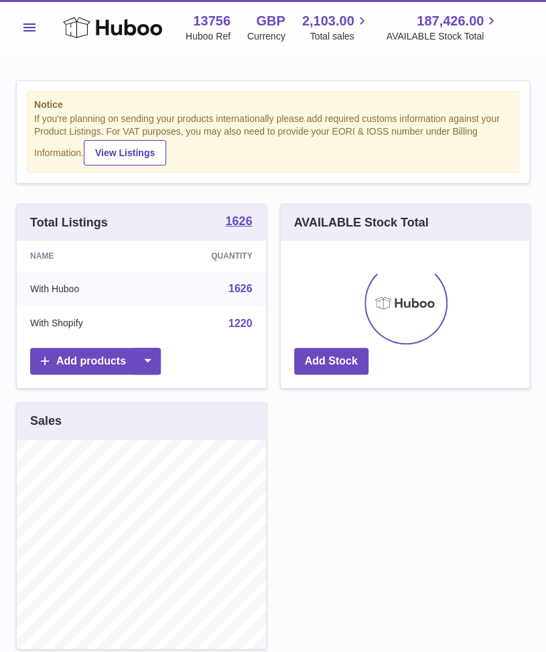
scroll to position [209, 249]
click at [25, 41] on div "Menu Huboo 13756 Huboo Ref GBP Currency 2,103.00 Total sales 187,426.00 AVAILAB…" at bounding box center [273, 27] width 514 height 31
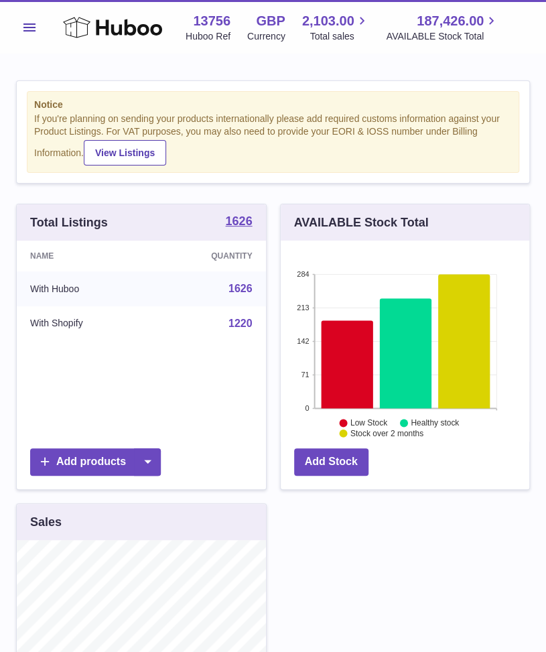
click at [27, 27] on span "Menu" at bounding box center [29, 27] width 12 height 8
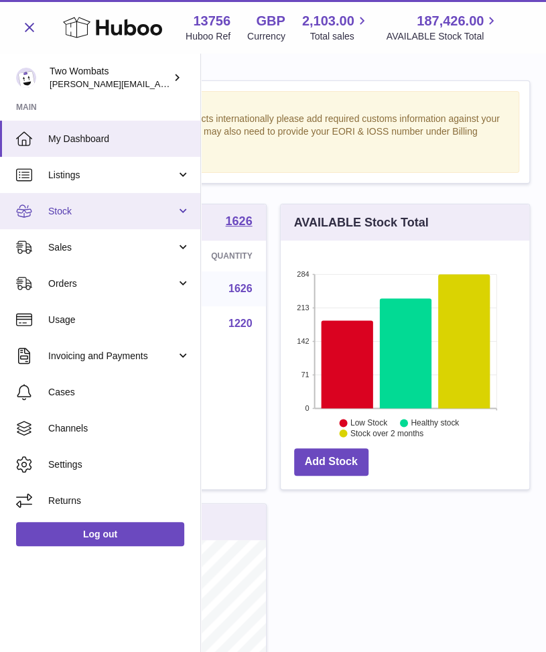
click at [184, 214] on link "Stock" at bounding box center [100, 211] width 200 height 36
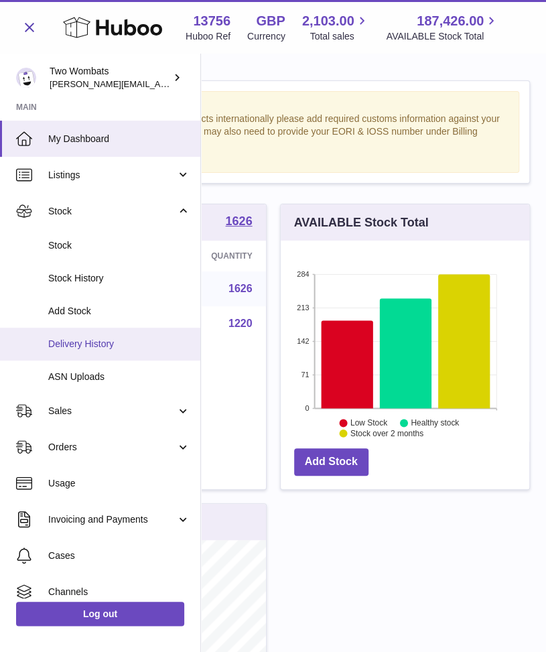
click at [113, 338] on span "Delivery History" at bounding box center [119, 344] width 142 height 13
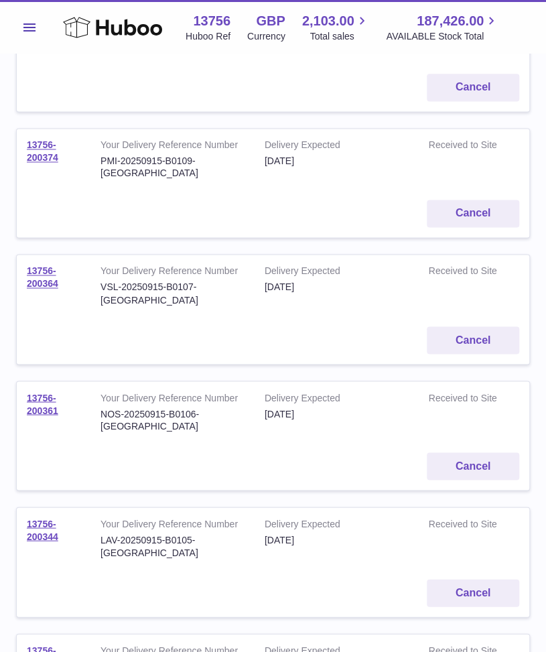
scroll to position [529, 0]
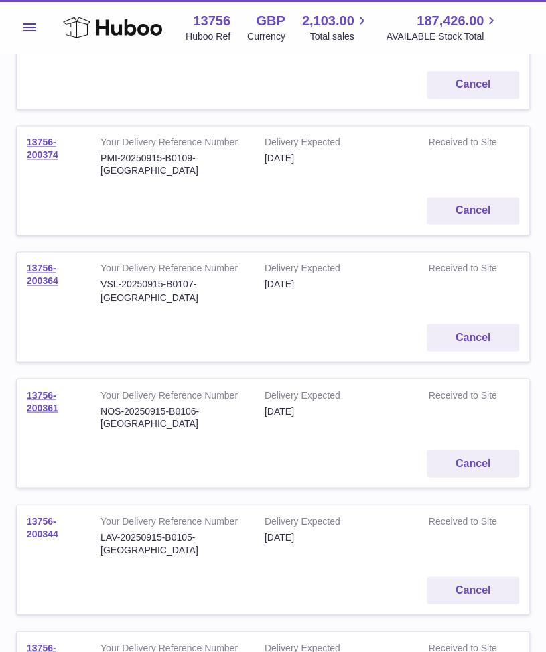
click at [43, 515] on link "13756-200344" at bounding box center [43, 526] width 32 height 23
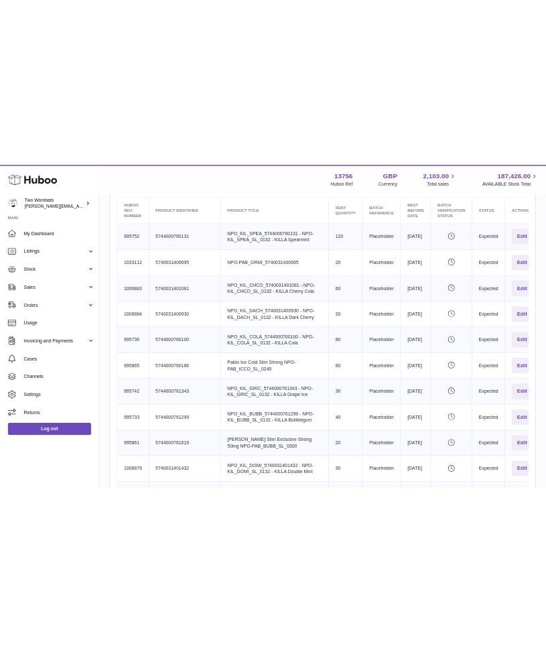
scroll to position [453, 0]
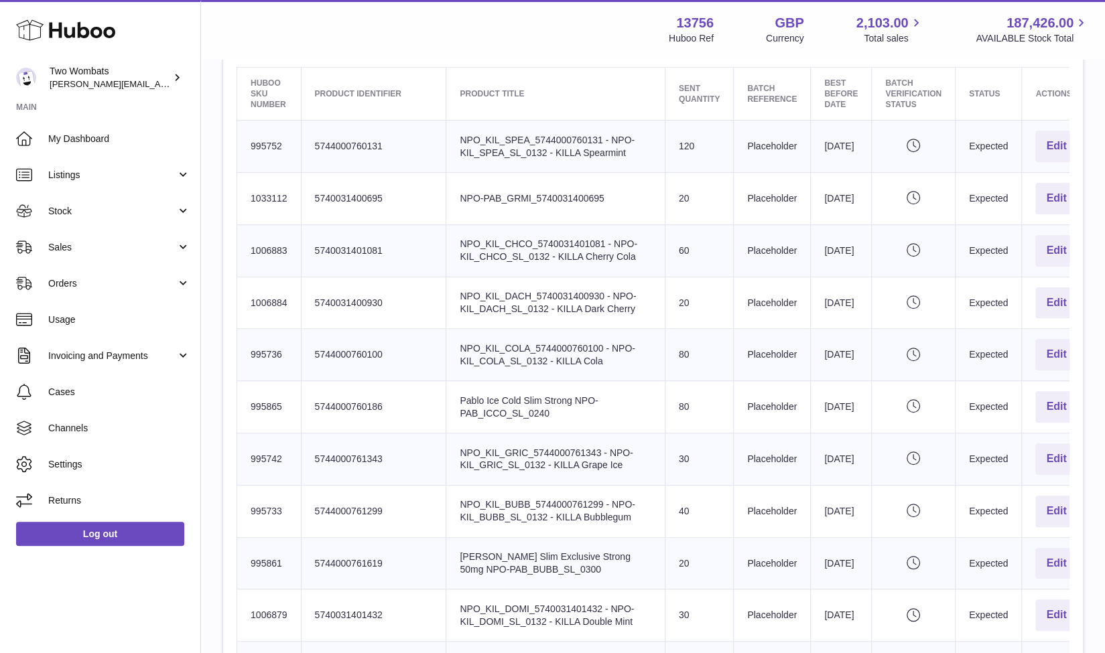
drag, startPoint x: 1061, startPoint y: 310, endPoint x: 248, endPoint y: 137, distance: 831.3
click at [248, 137] on tbody "Huboo SKU Number 995752 Client Identifier 5744000760131 Product title NPO_KIL_S…" at bounding box center [664, 570] width 855 height 899
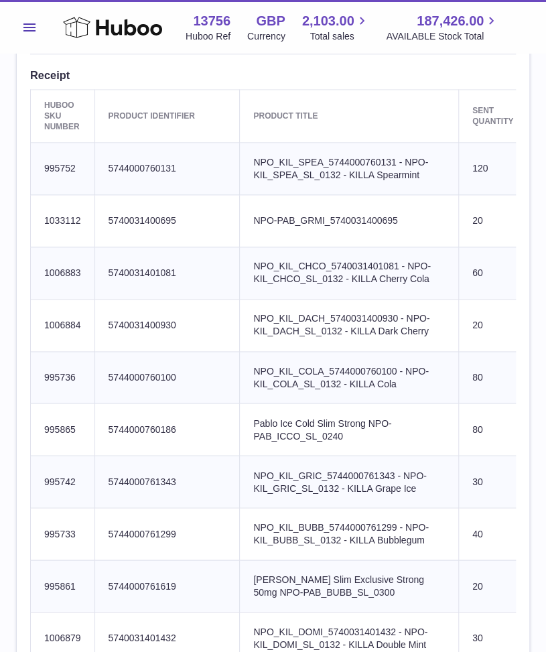
click at [82, 148] on td "Huboo SKU Number 995752" at bounding box center [63, 169] width 64 height 52
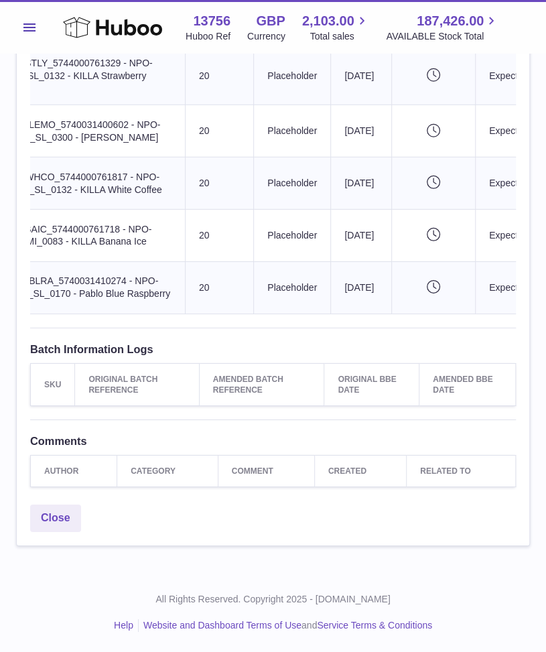
scroll to position [1270, 0]
drag, startPoint x: 42, startPoint y: 151, endPoint x: 496, endPoint y: 286, distance: 474.0
copy tbody "995752 Client Identifier 5744000760131 Product title NPO_KIL_SPEA_5744000760131…"
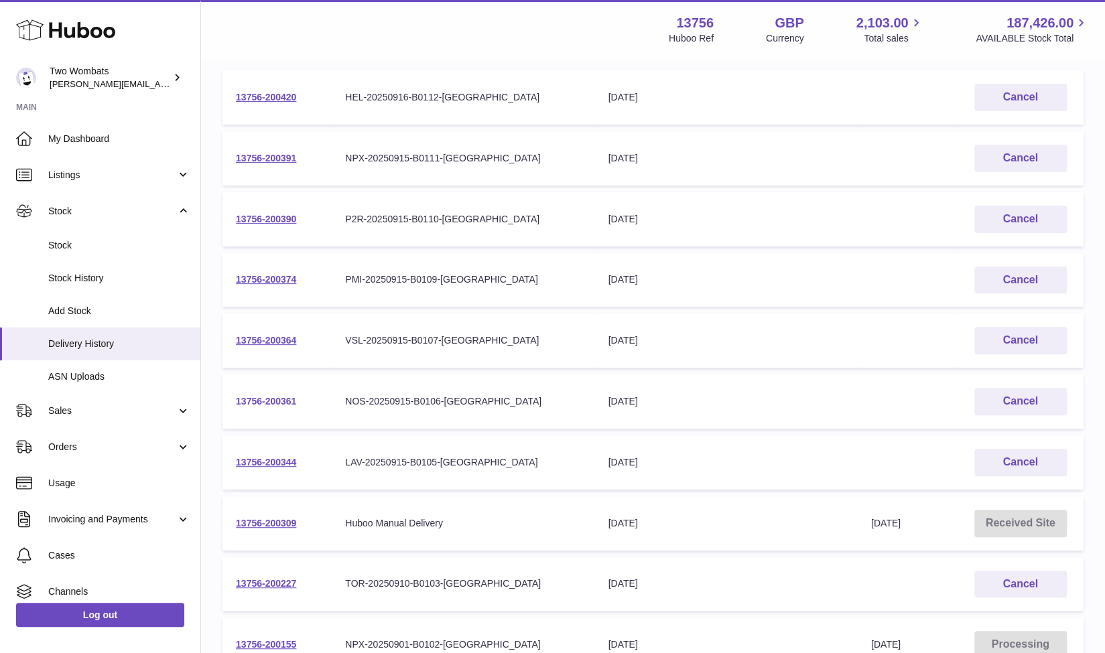
scroll to position [204, 0]
click at [268, 341] on link "13756-200364" at bounding box center [266, 339] width 60 height 11
click at [273, 278] on link "13756-200374" at bounding box center [266, 278] width 60 height 11
click at [257, 221] on link "13756-200390" at bounding box center [266, 218] width 60 height 11
click at [284, 160] on link "13756-200391" at bounding box center [266, 157] width 60 height 11
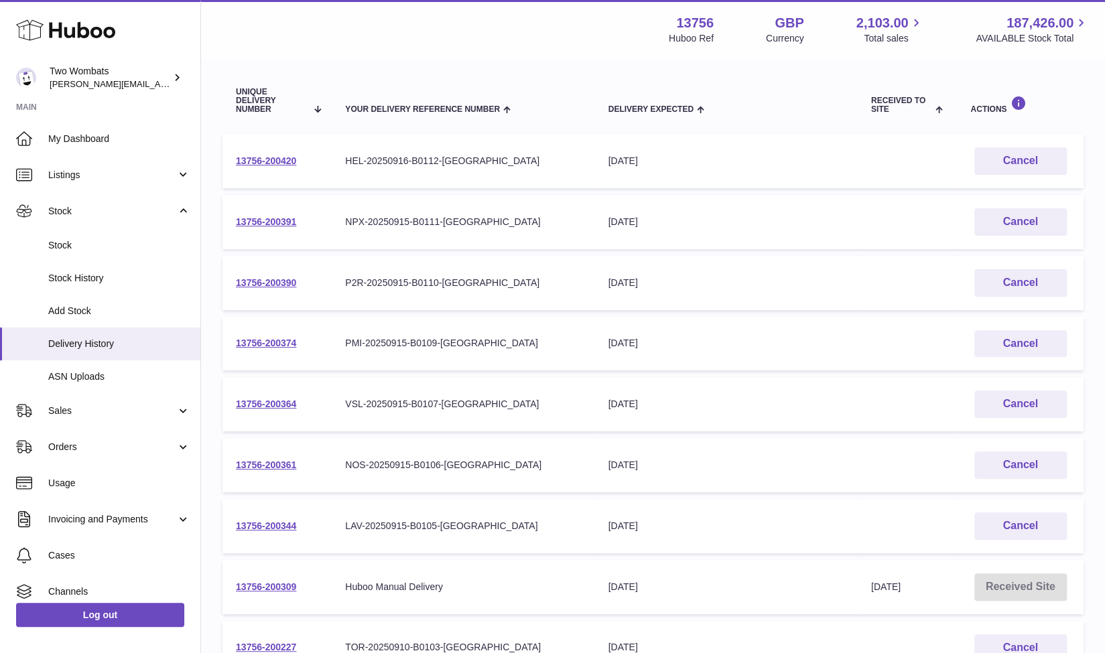
scroll to position [141, 0]
click at [275, 159] on link "13756-200420" at bounding box center [266, 159] width 60 height 11
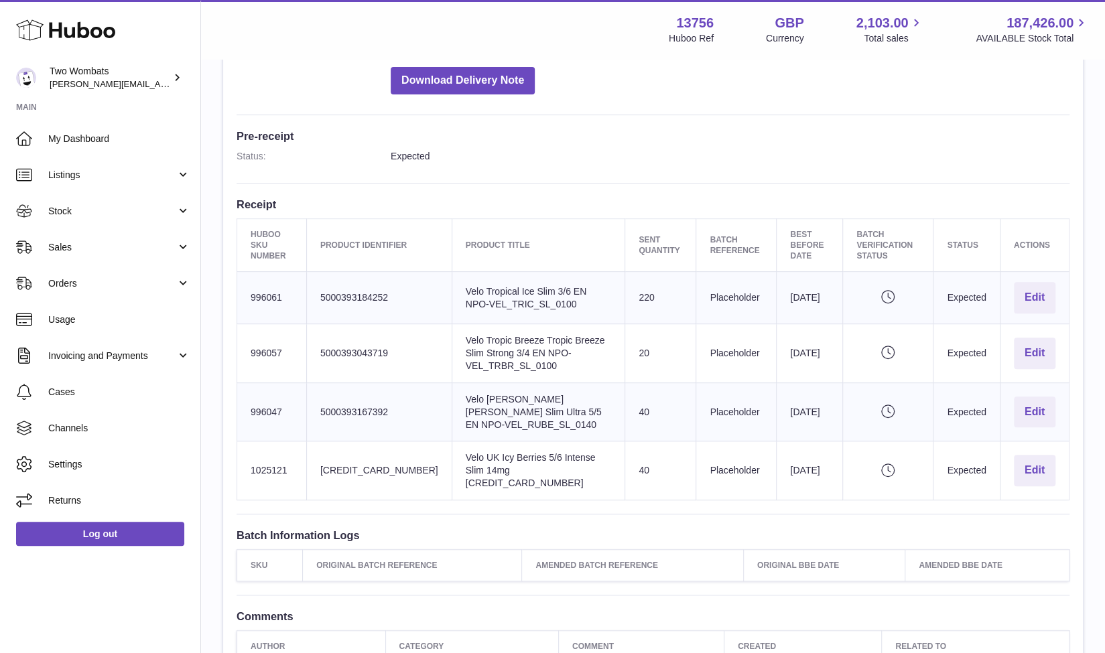
scroll to position [308, 0]
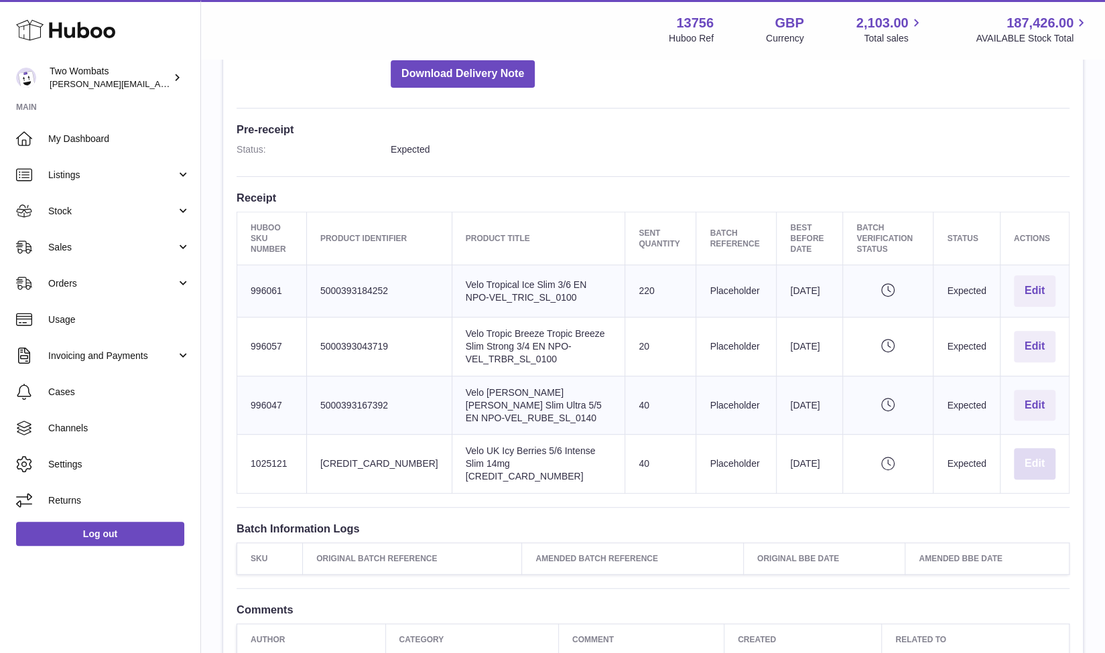
drag, startPoint x: 245, startPoint y: 279, endPoint x: 1052, endPoint y: 466, distance: 828.2
click at [1052, 466] on tbody "Huboo SKU Number 996061 Client Identifier 5000393184252 Product title Velo Trop…" at bounding box center [653, 379] width 832 height 229
copy tbody "996061 Client Identifier 5000393184252 Product title Velo Tropical Ice Slim 3/6…"
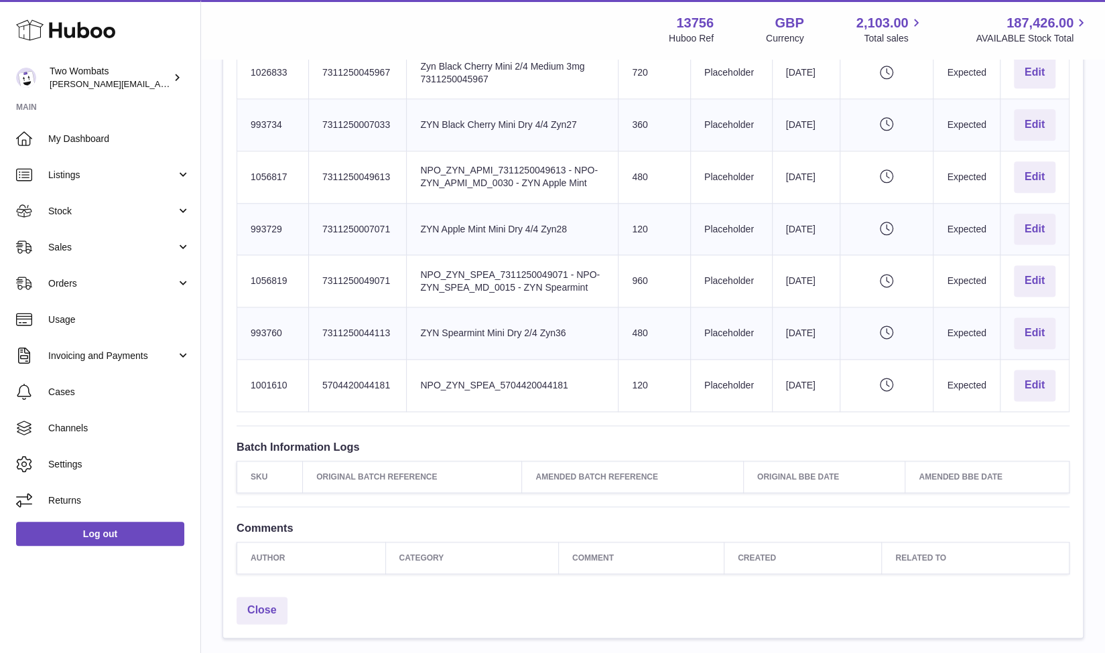
scroll to position [1010, 0]
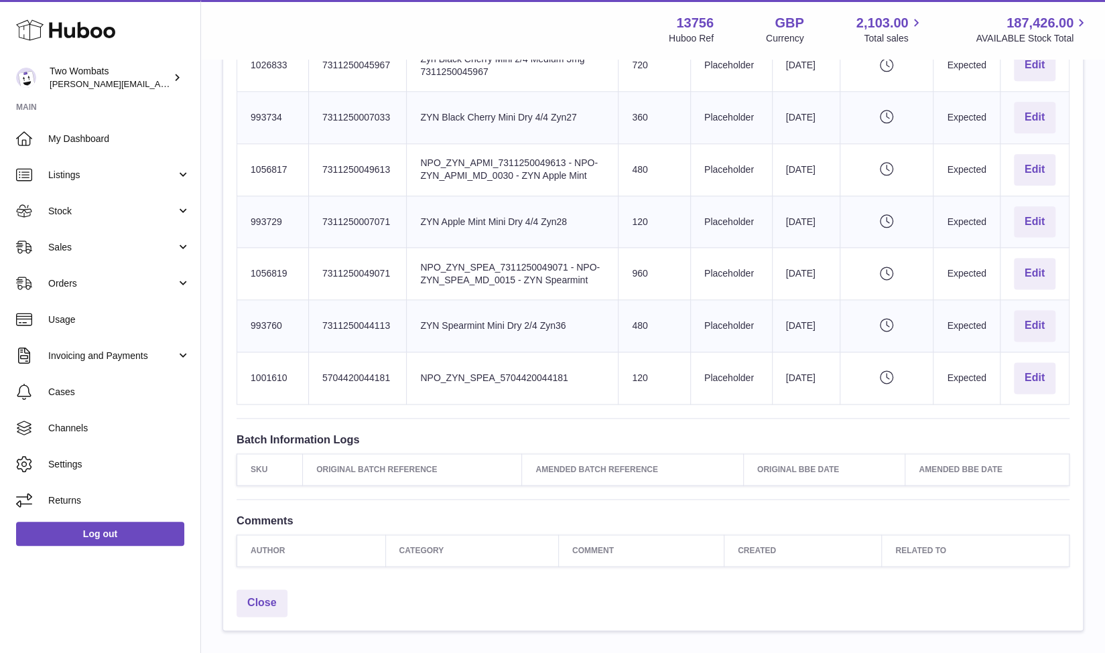
drag, startPoint x: 247, startPoint y: 216, endPoint x: 1062, endPoint y: 376, distance: 830.5
copy tbody "1030730 Client Identifier 5704420046949 Product title NPO_ZYN_COMI_570442004694…"
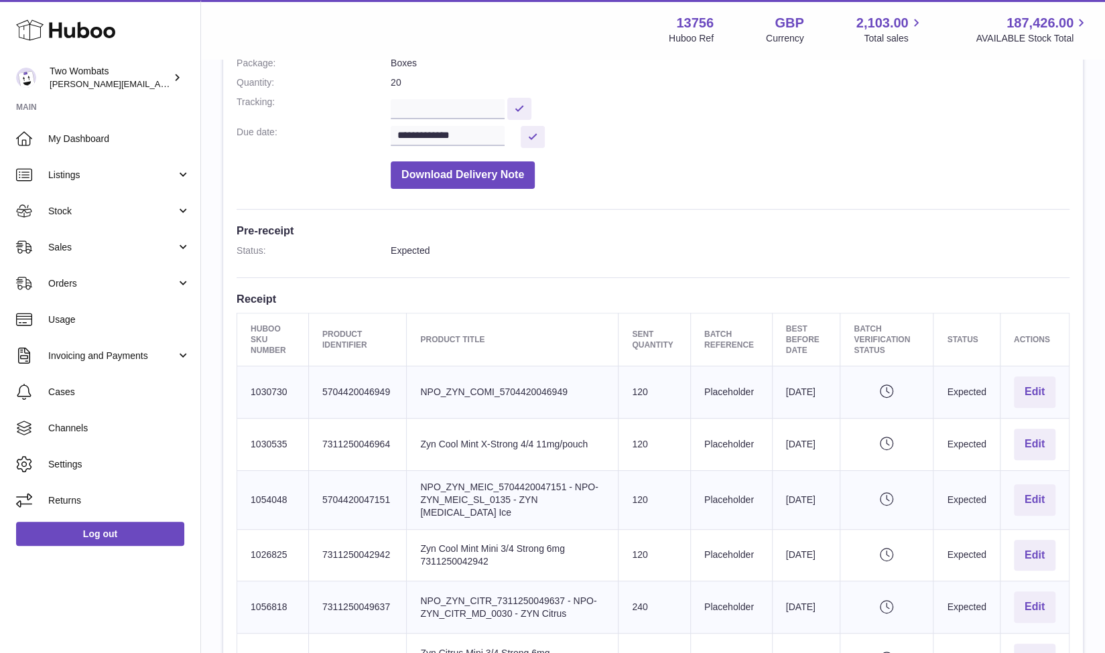
scroll to position [203, 0]
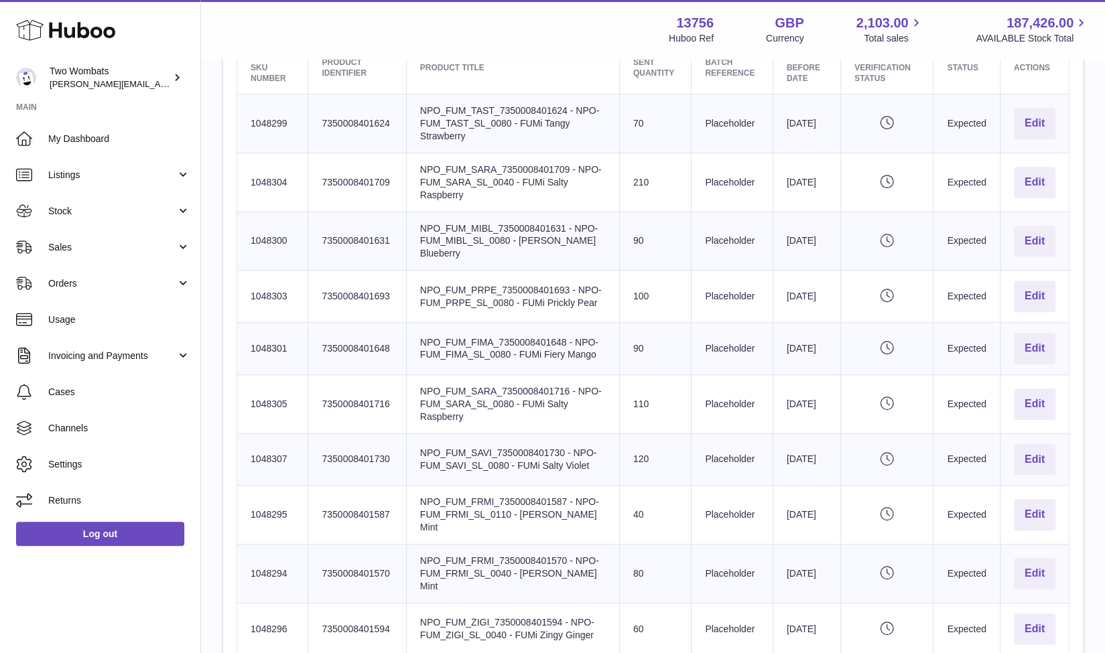
scroll to position [795, 0]
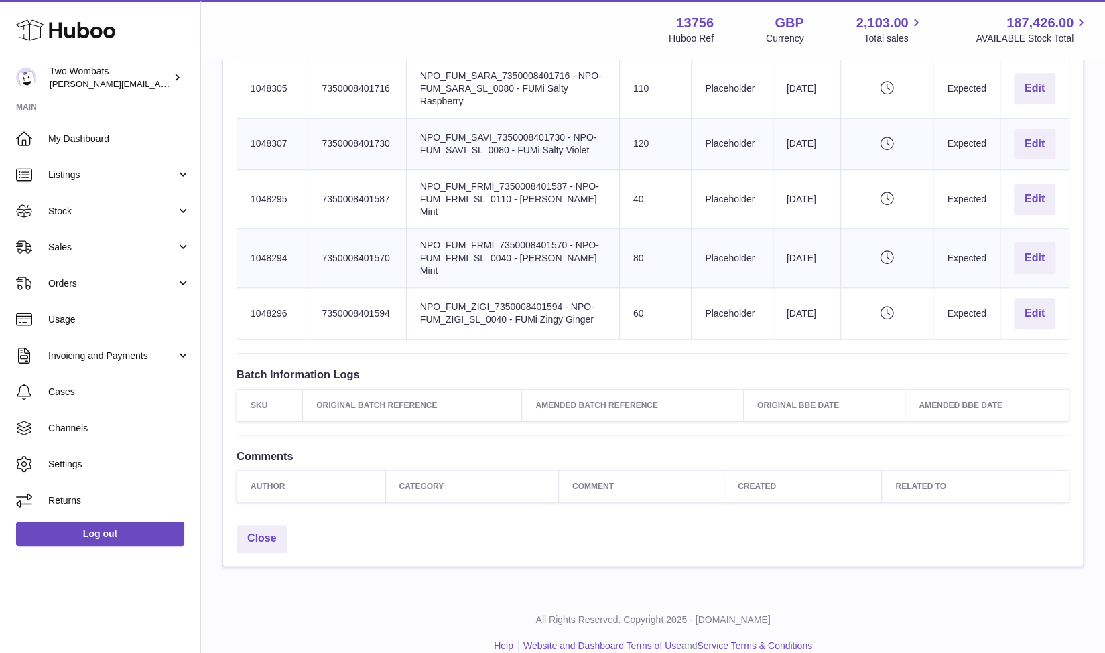
drag, startPoint x: 244, startPoint y: 326, endPoint x: 1058, endPoint y: 307, distance: 813.9
click at [1058, 307] on tbody "Huboo SKU Number 1048299 Client Identifier 7350008401624 Product title NPO_FUM_…" at bounding box center [653, 59] width 832 height 561
copy tbody "1048299 Client Identifier 7350008401624 Product title NPO_FUM_TAST_735000840162…"
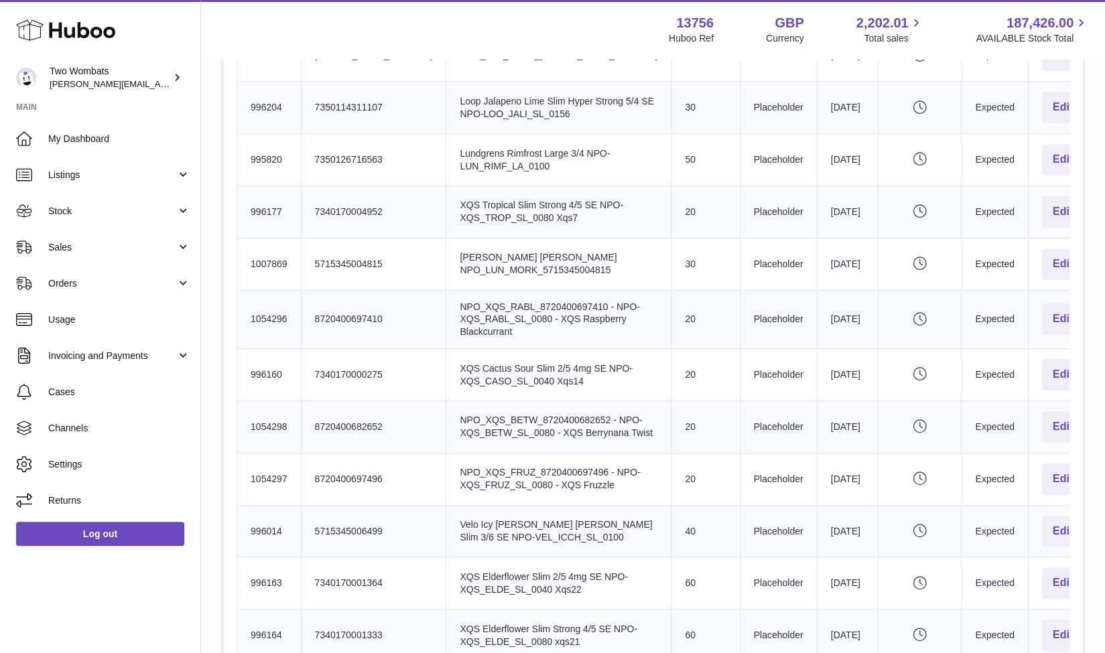
scroll to position [812, 0]
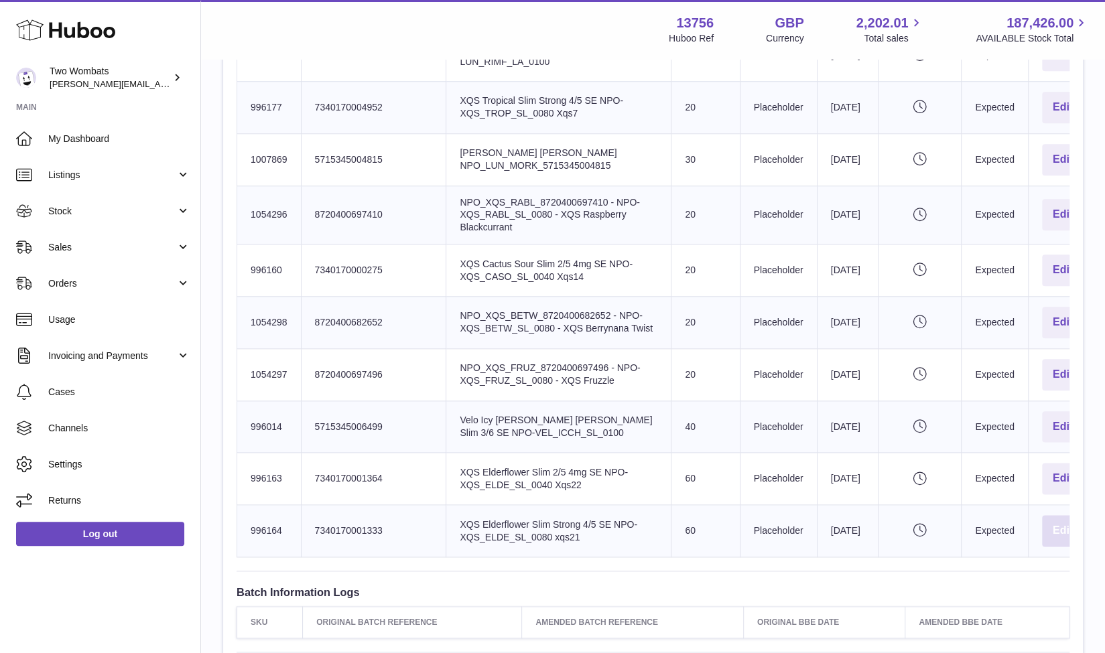
drag, startPoint x: 249, startPoint y: 254, endPoint x: 1044, endPoint y: 540, distance: 844.6
click at [1044, 540] on tbody "Huboo SKU Number 1037822 Client Identifier 5715345023786 Product title NPO_VEL_…" at bounding box center [667, 160] width 861 height 796
copy tbody "1037822 Client Identifier 5715345023786 Product title NPO_VEL_FRPE_571534502378…"
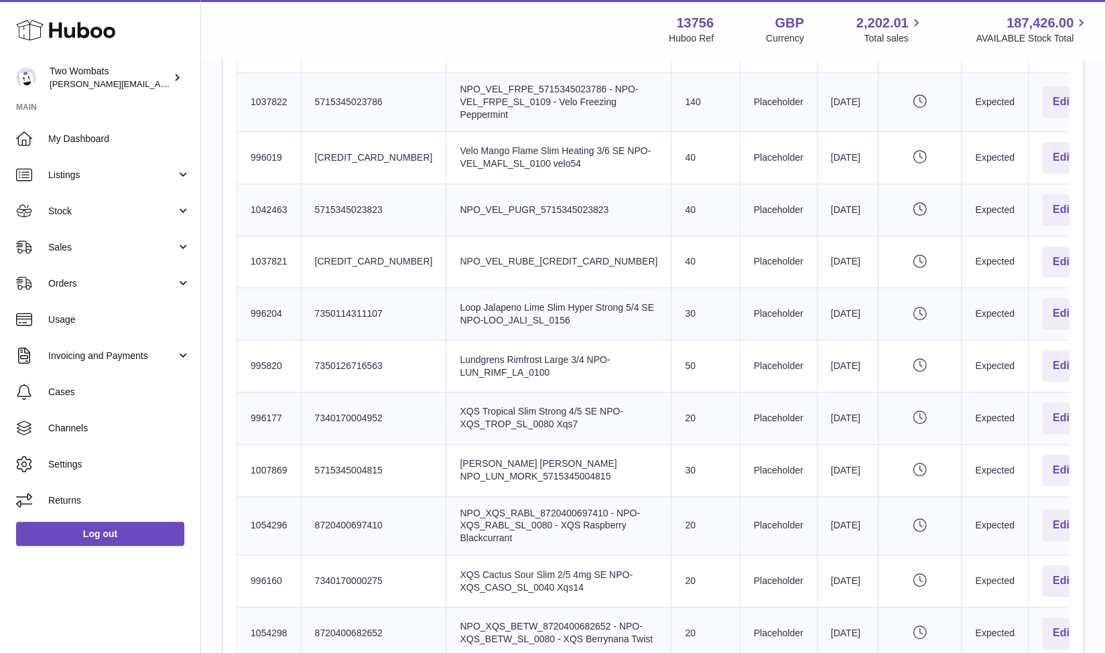
scroll to position [477, 0]
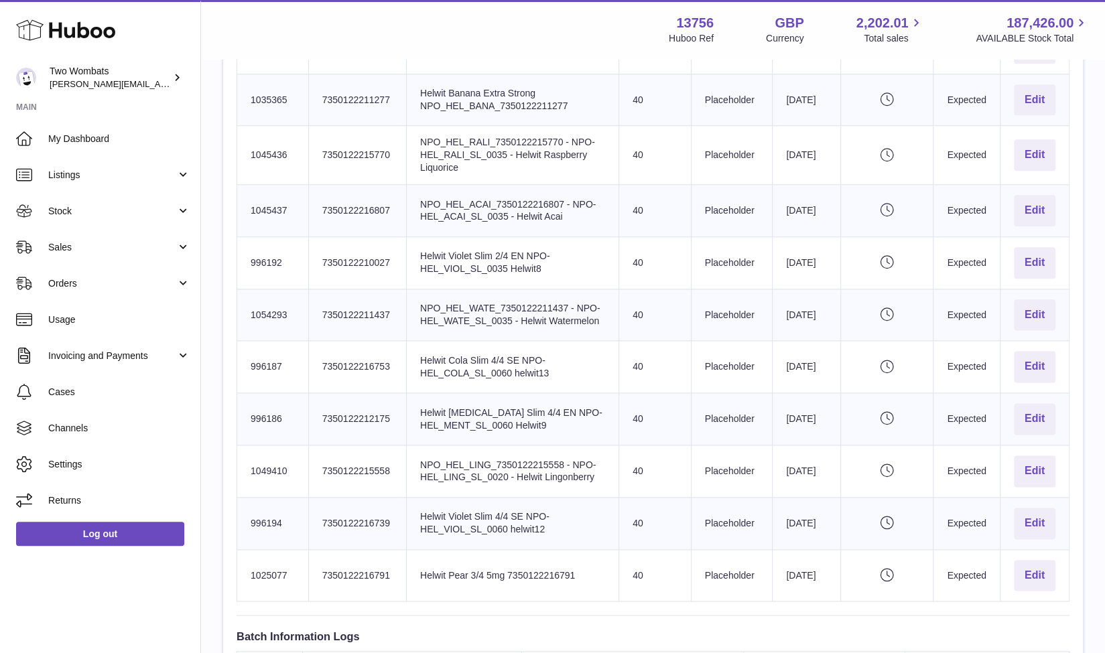
scroll to position [919, 0]
drag, startPoint x: 247, startPoint y: 272, endPoint x: 1057, endPoint y: 581, distance: 867.2
click at [1057, 581] on tbody "Huboo SKU Number 996185 Client Identifier 7350122212144 Product title Helwit Co…" at bounding box center [653, 127] width 832 height 945
copy tbody "996185 Client Identifier 7350122212144 Product title Helwit Cola Slim 2/4 SE NP…"
